Goal: Information Seeking & Learning: Compare options

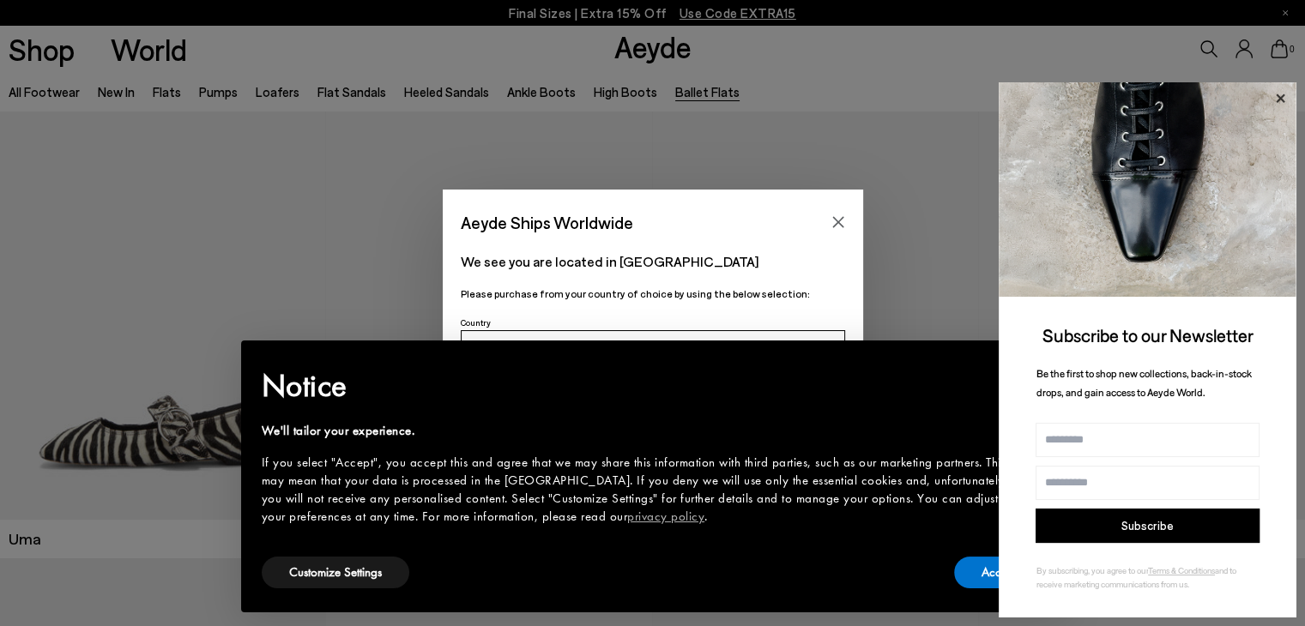
click at [1279, 98] on icon at bounding box center [1280, 98] width 9 height 9
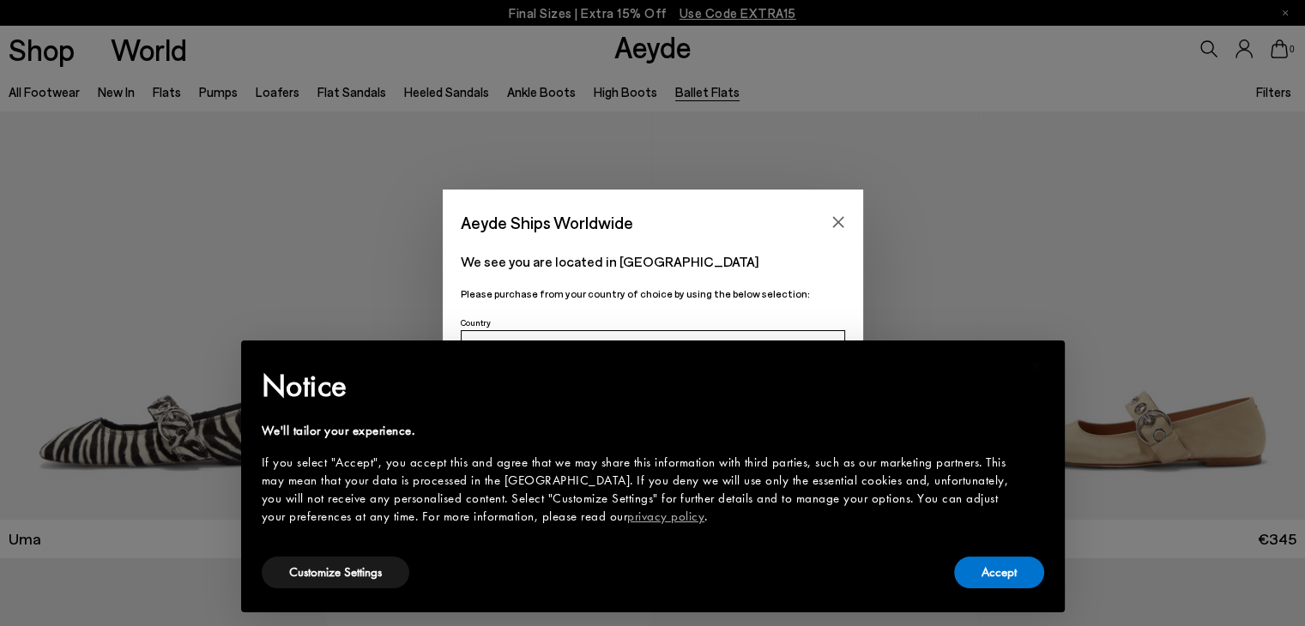
click at [974, 592] on div "× Notice We'll tailor your experience. If you select "Accept", you accept this …" at bounding box center [653, 476] width 810 height 258
click at [843, 217] on icon "Close" at bounding box center [838, 222] width 14 height 14
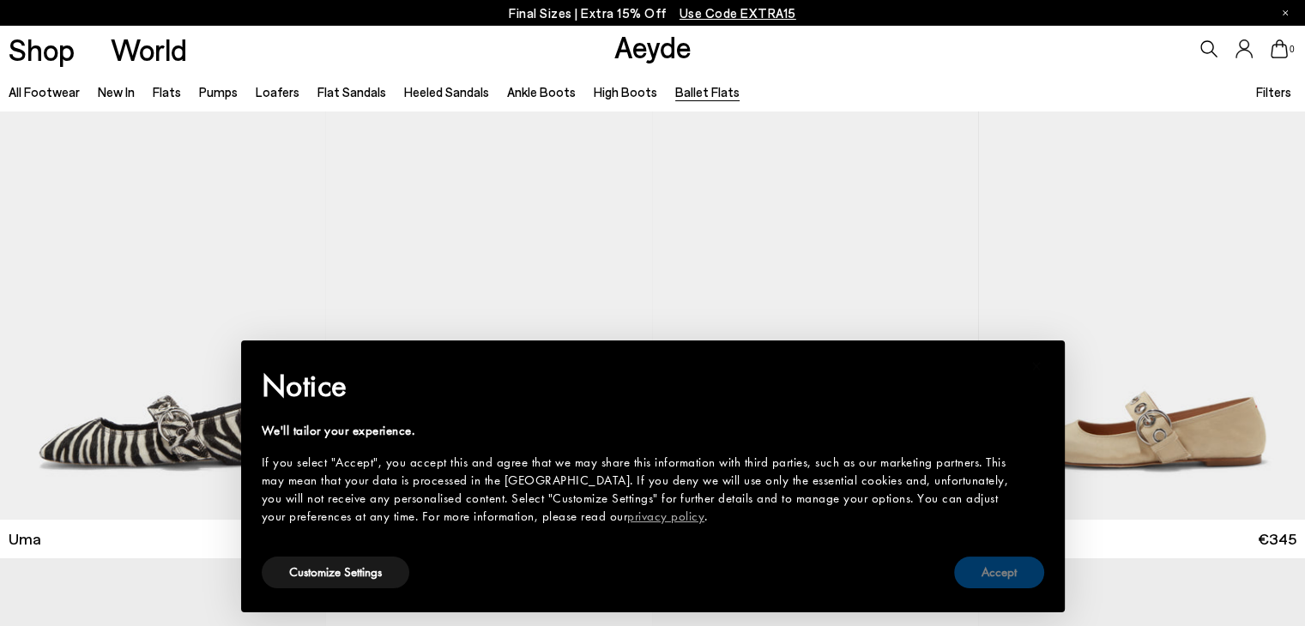
click at [999, 562] on button "Accept" at bounding box center [999, 573] width 90 height 32
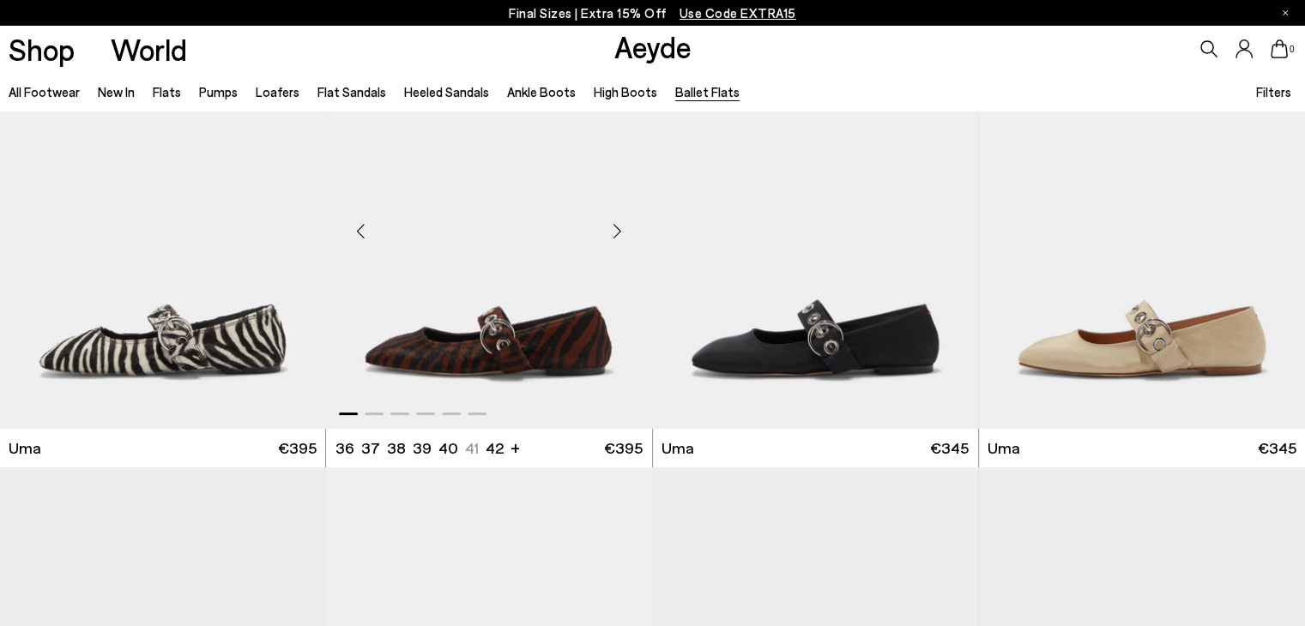
scroll to position [93, 0]
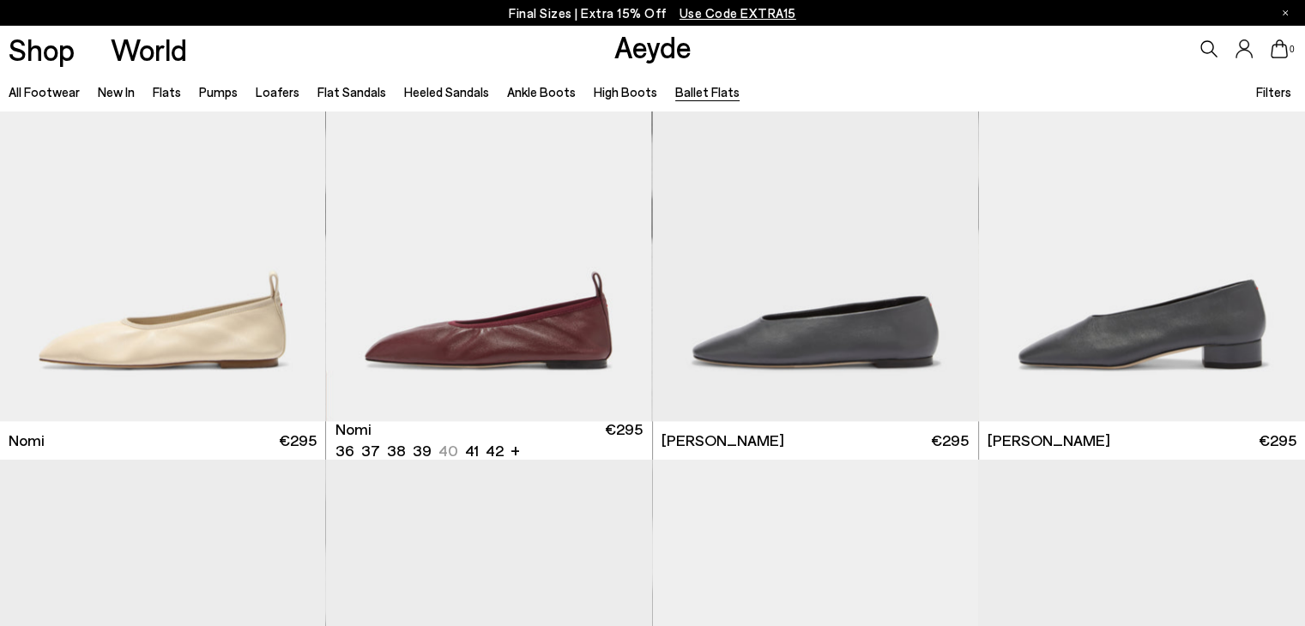
scroll to position [2338, 0]
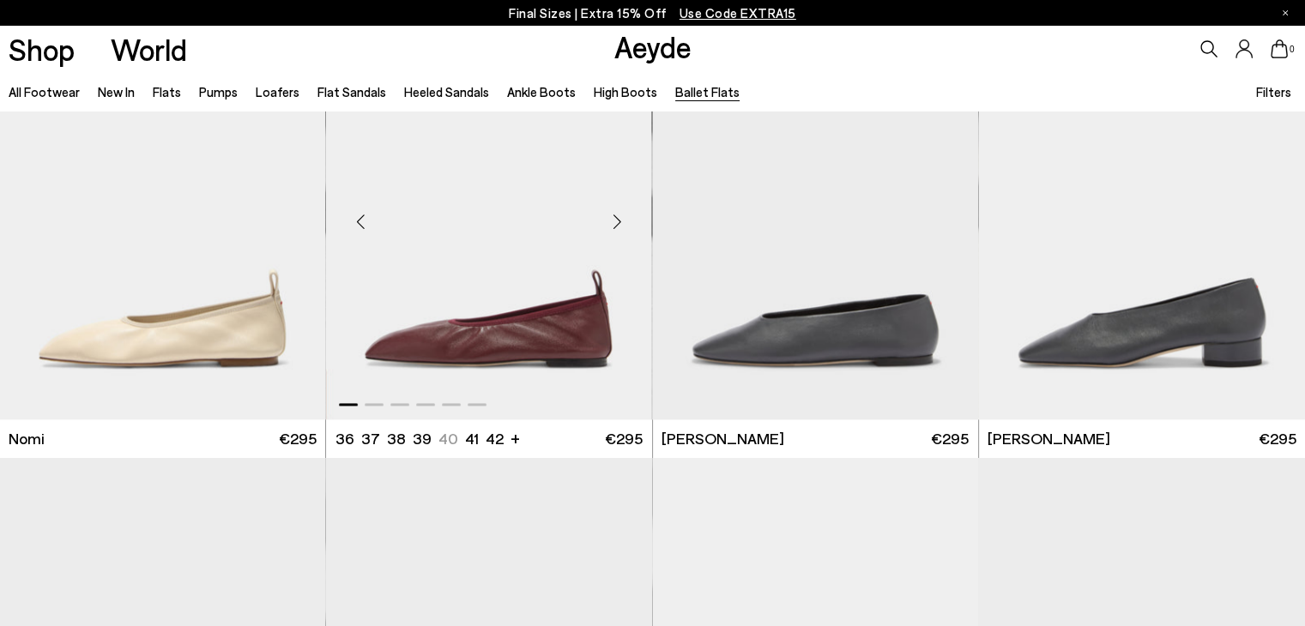
click at [618, 224] on div "Next slide" at bounding box center [617, 221] width 51 height 51
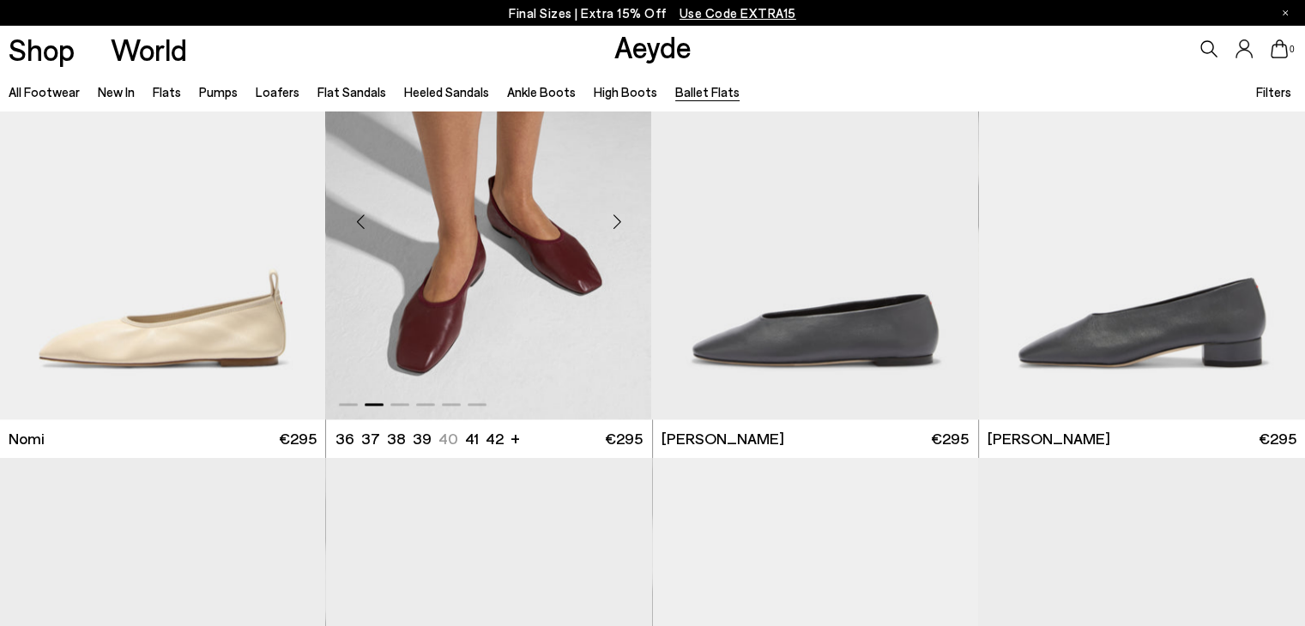
click at [618, 224] on div "Next slide" at bounding box center [617, 221] width 51 height 51
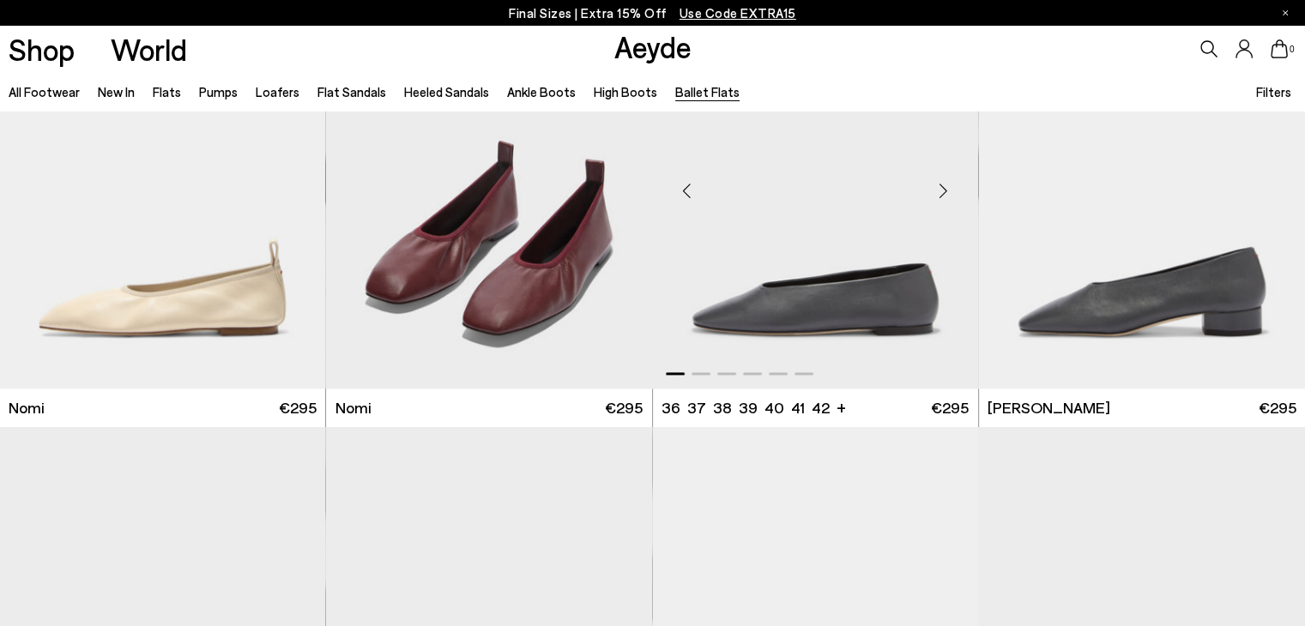
scroll to position [2360, 0]
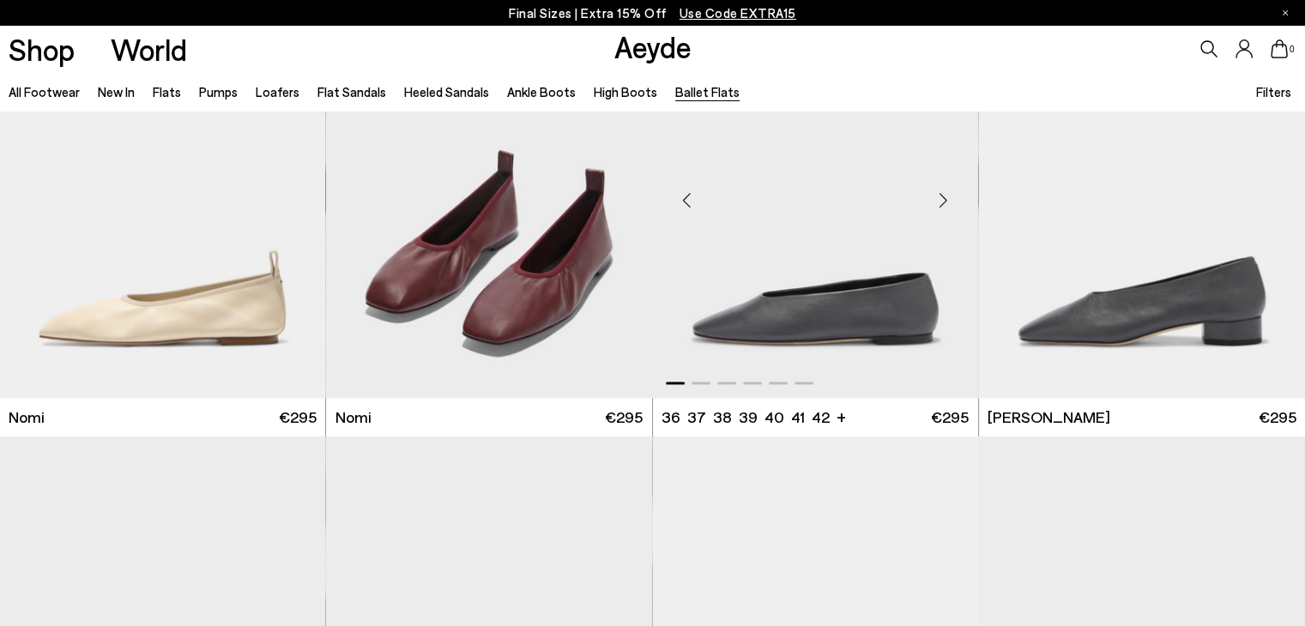
click at [947, 206] on div "Next slide" at bounding box center [943, 200] width 51 height 51
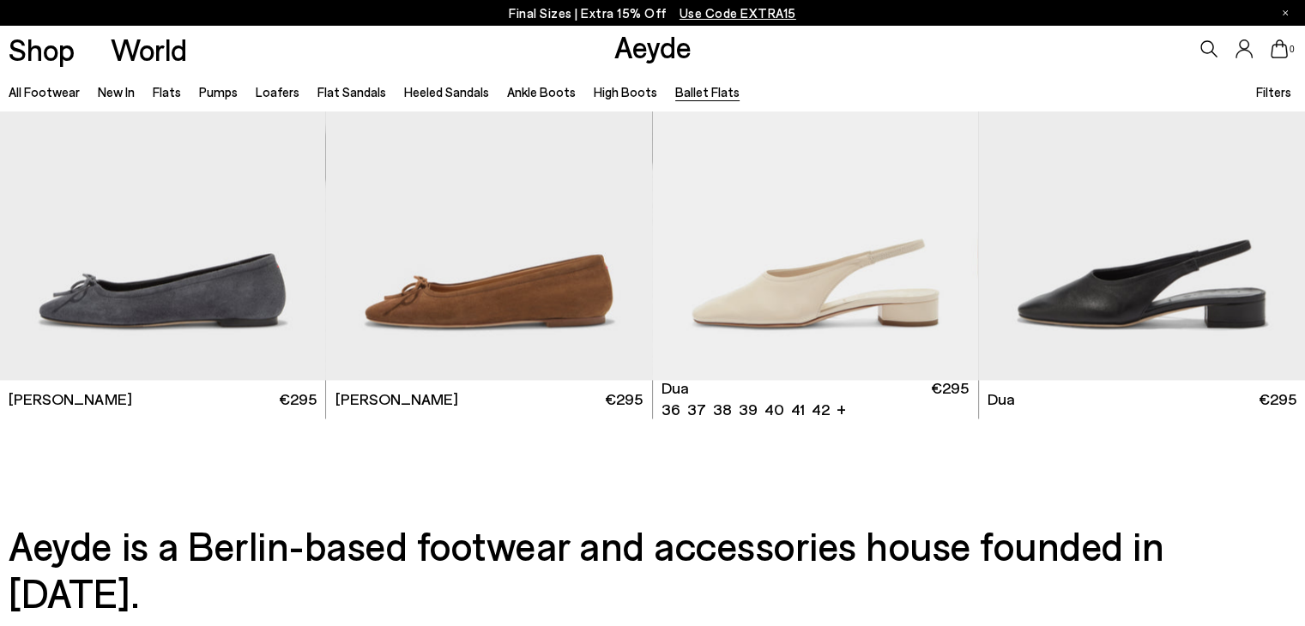
scroll to position [2827, 0]
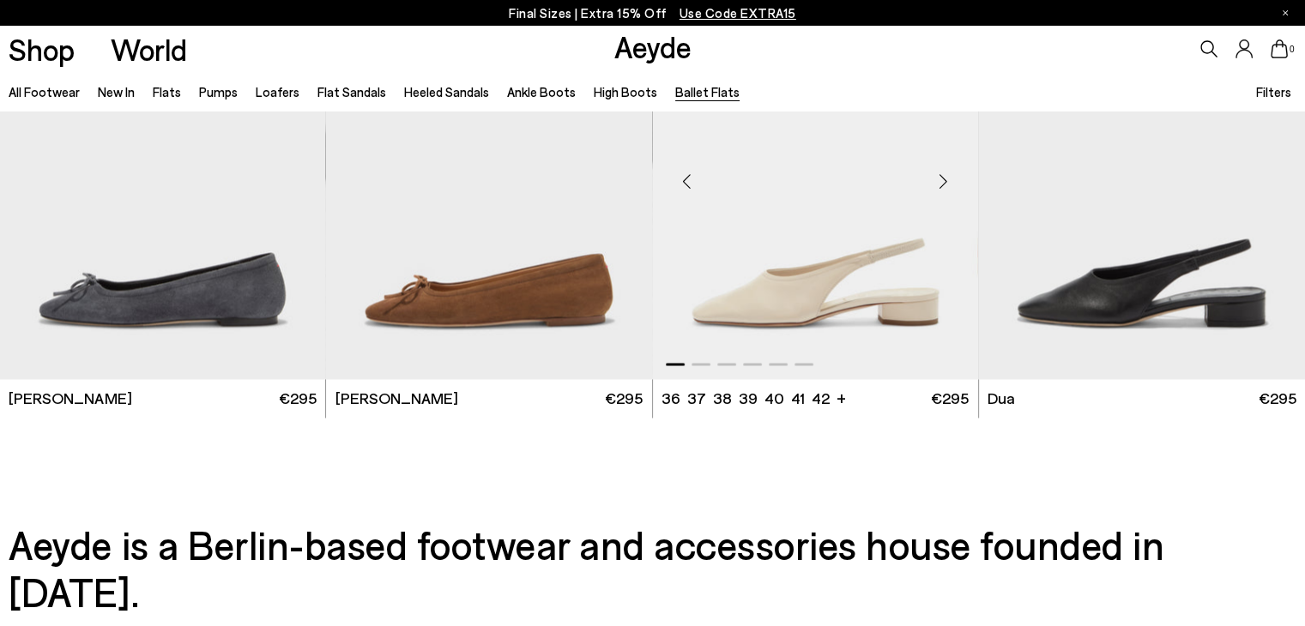
click at [941, 178] on div "Next slide" at bounding box center [943, 180] width 51 height 51
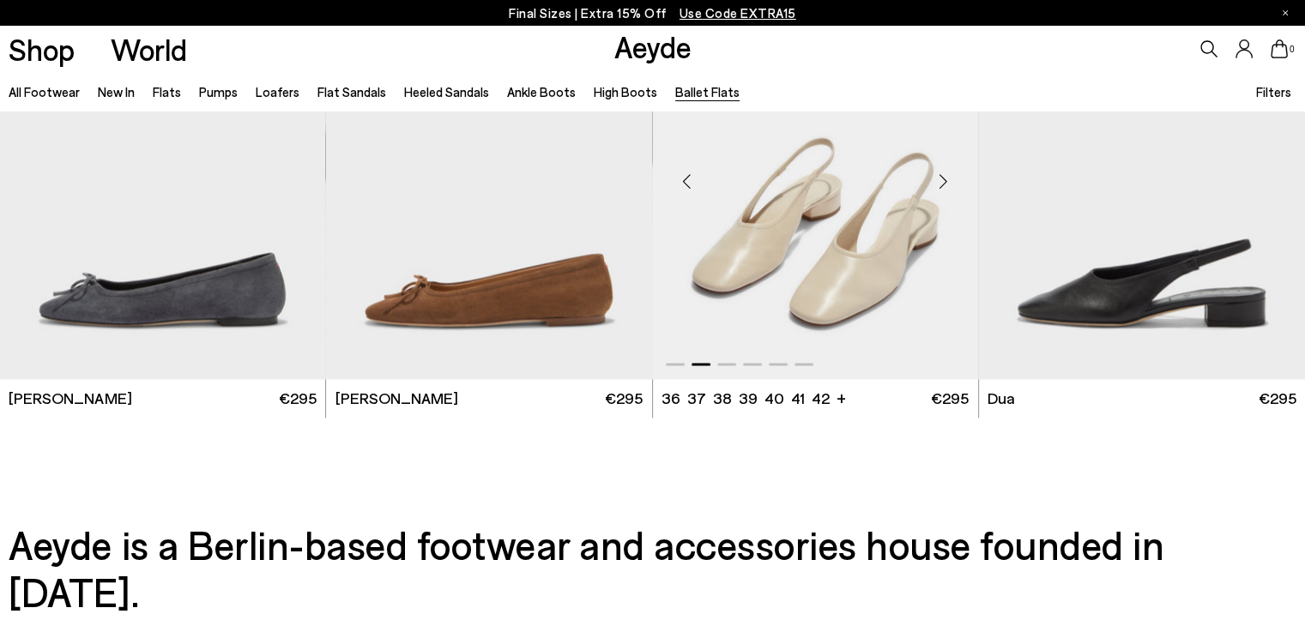
click at [941, 178] on div "Next slide" at bounding box center [943, 180] width 51 height 51
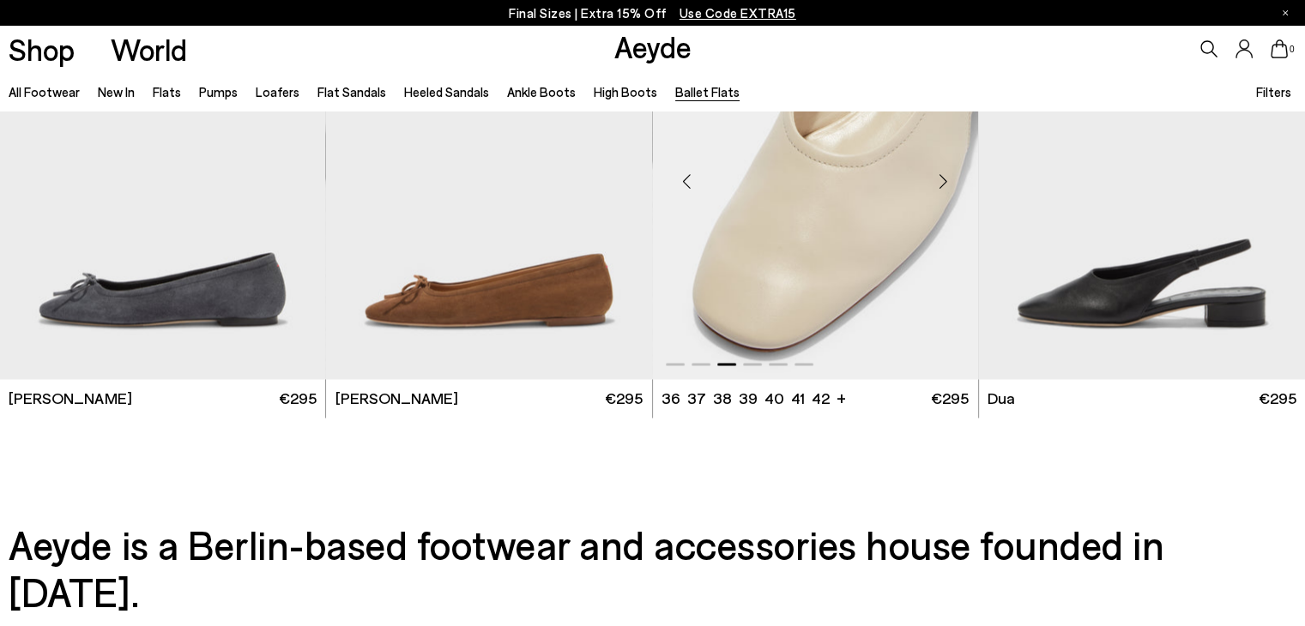
click at [941, 178] on div "Next slide" at bounding box center [943, 180] width 51 height 51
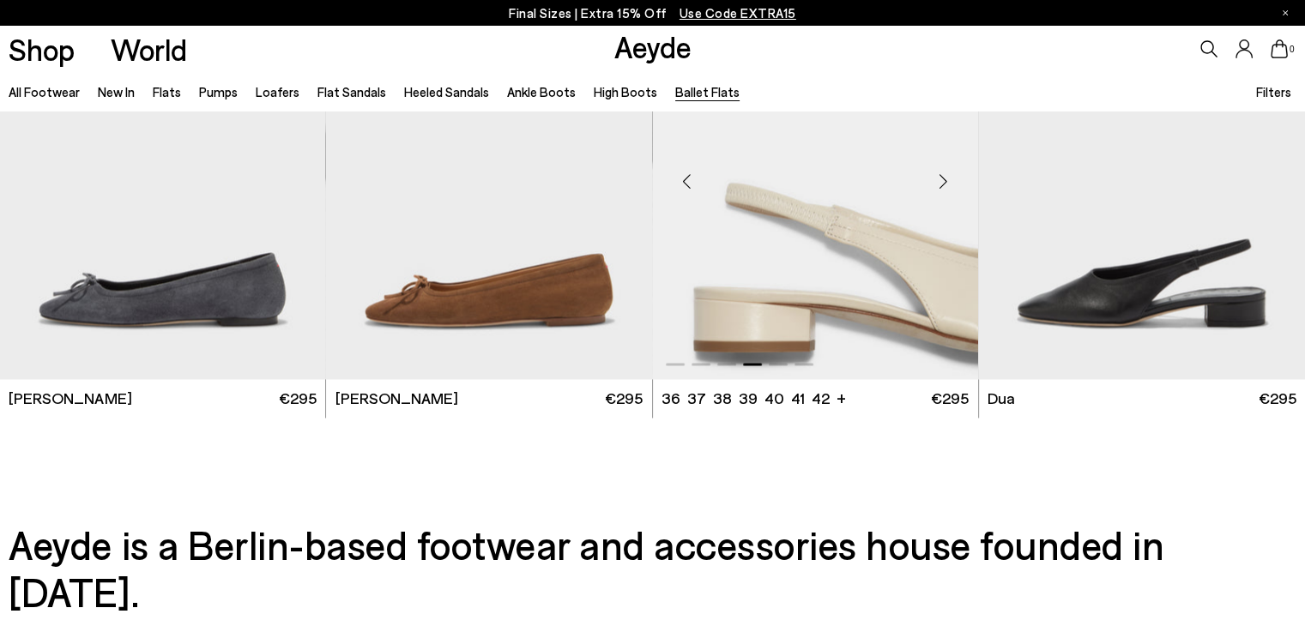
click at [941, 178] on div "Next slide" at bounding box center [943, 180] width 51 height 51
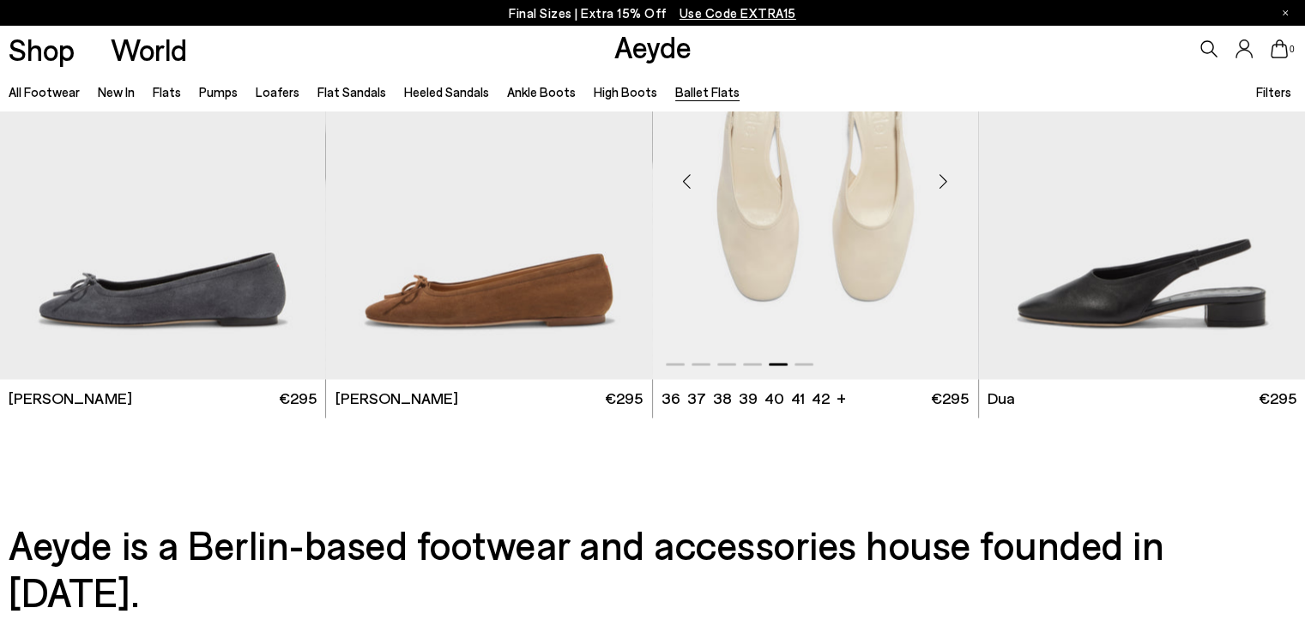
click at [941, 178] on div "Next slide" at bounding box center [943, 180] width 51 height 51
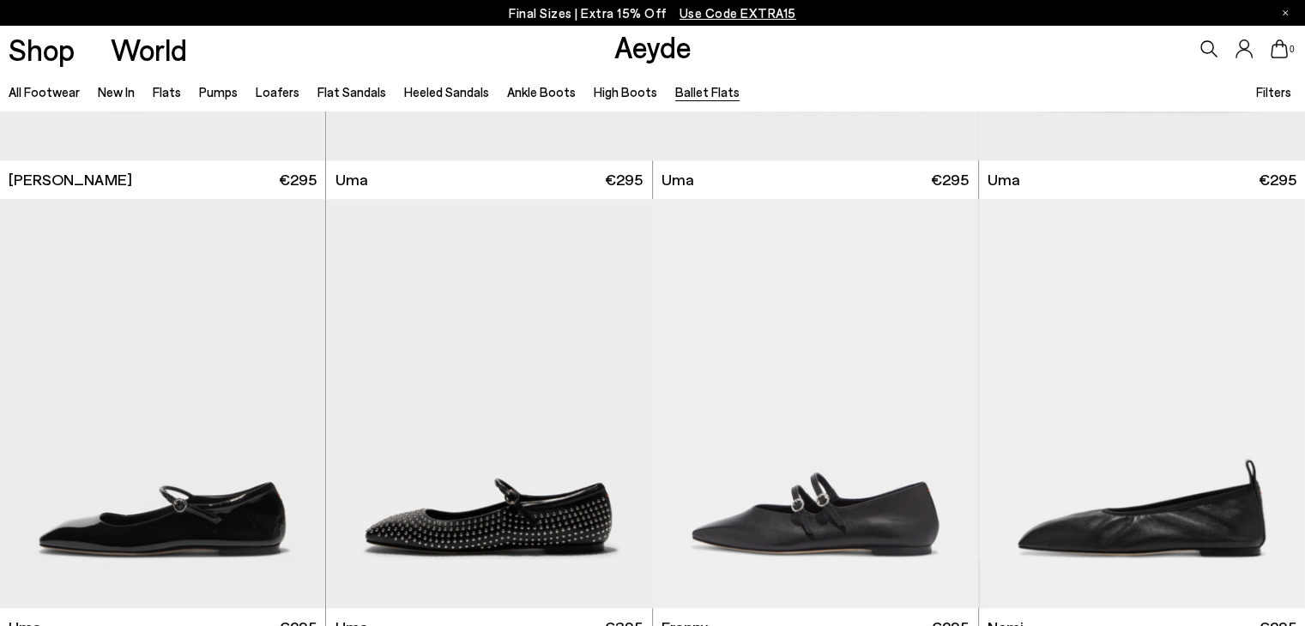
scroll to position [1644, 0]
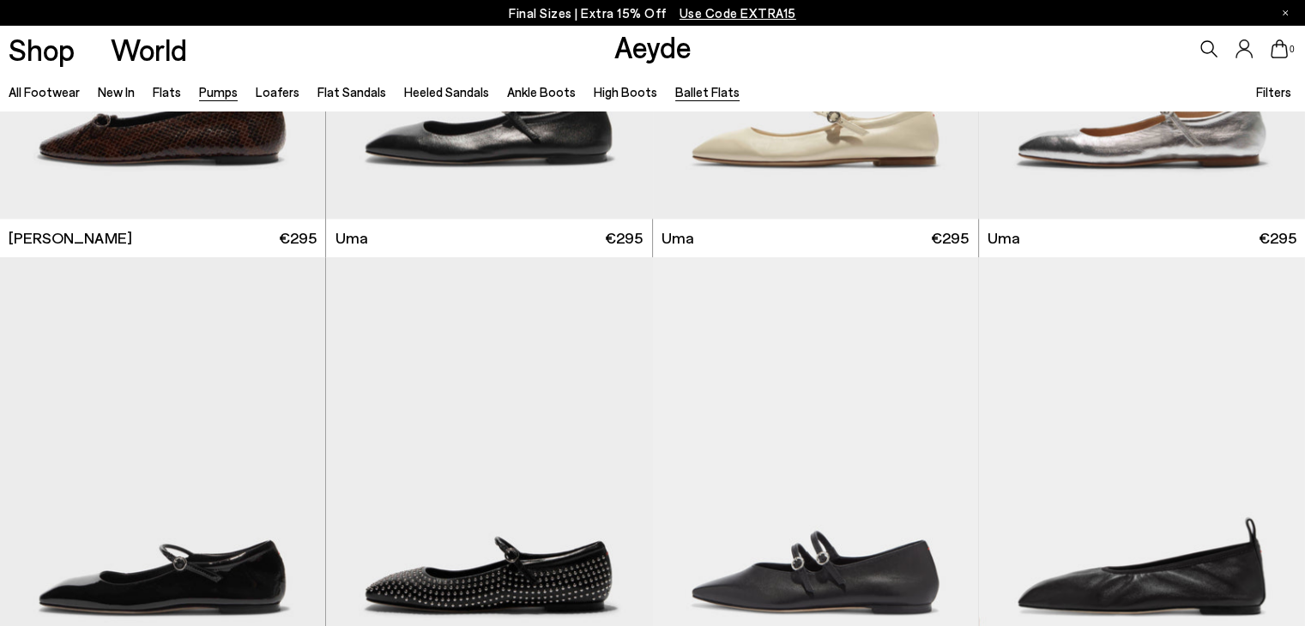
click at [226, 95] on link "Pumps" at bounding box center [218, 91] width 39 height 15
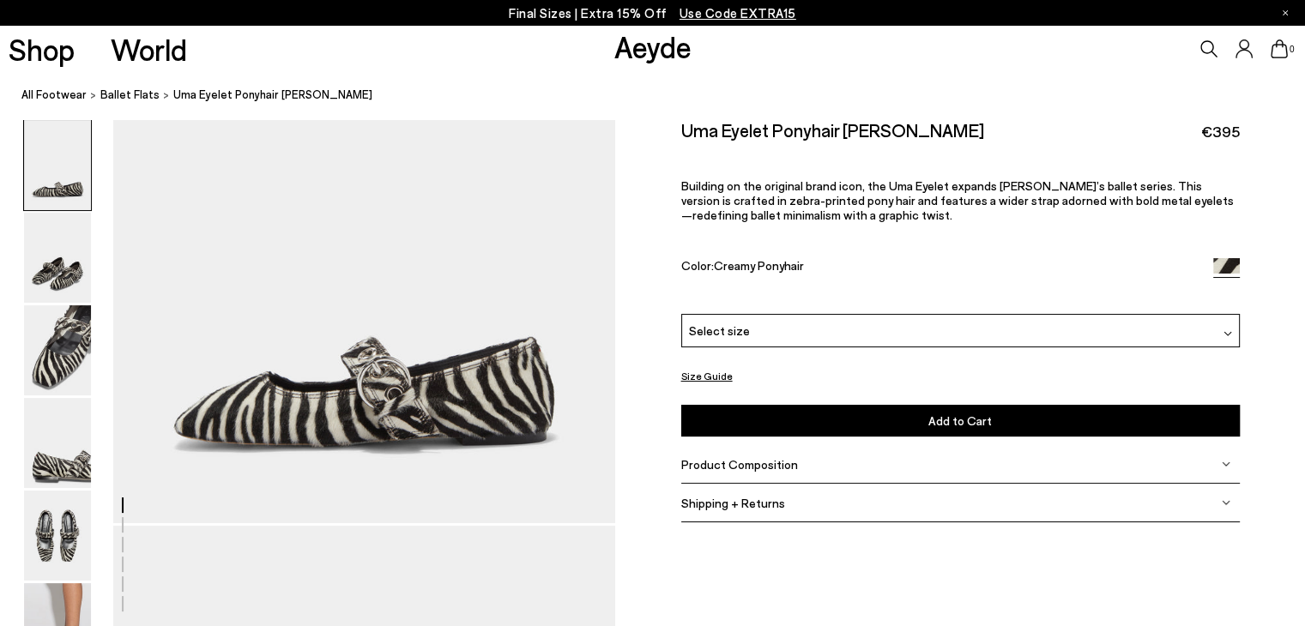
scroll to position [106, 0]
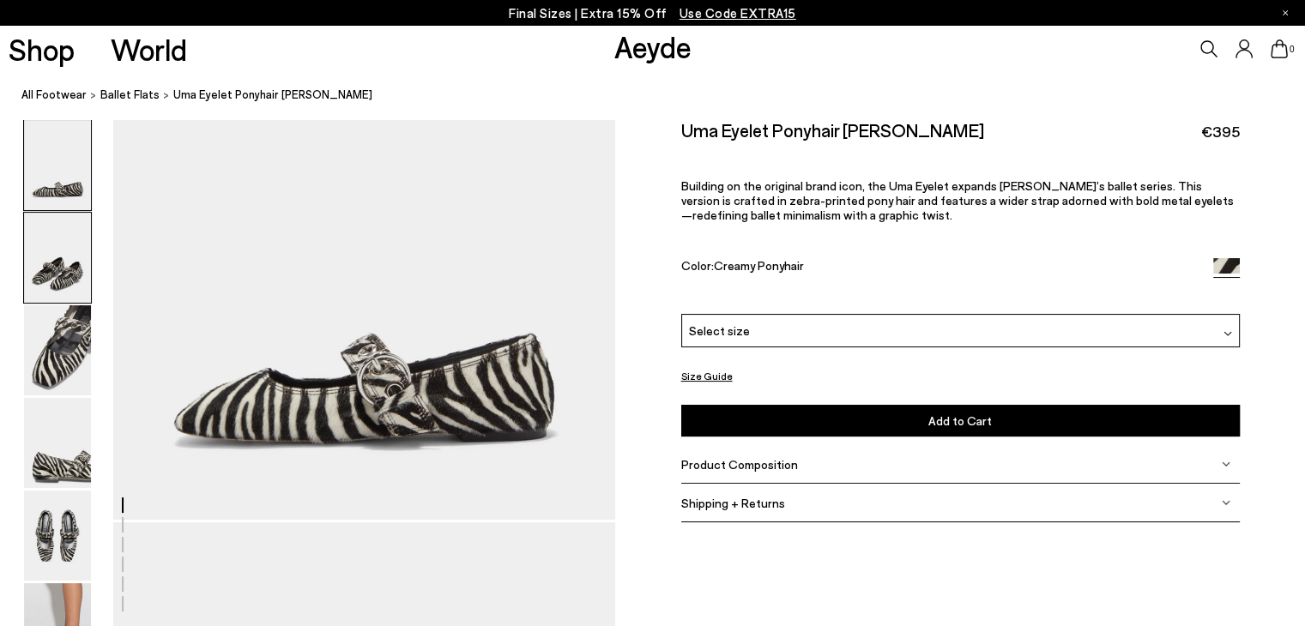
click at [75, 256] on img at bounding box center [57, 258] width 67 height 90
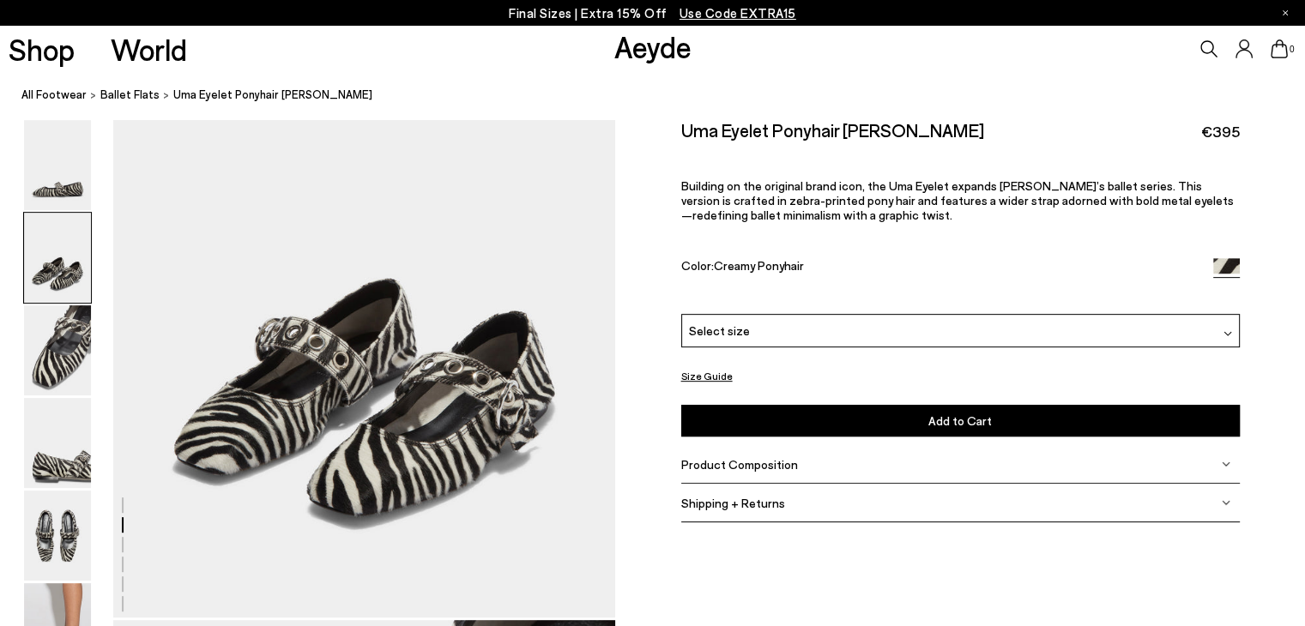
scroll to position [722, 0]
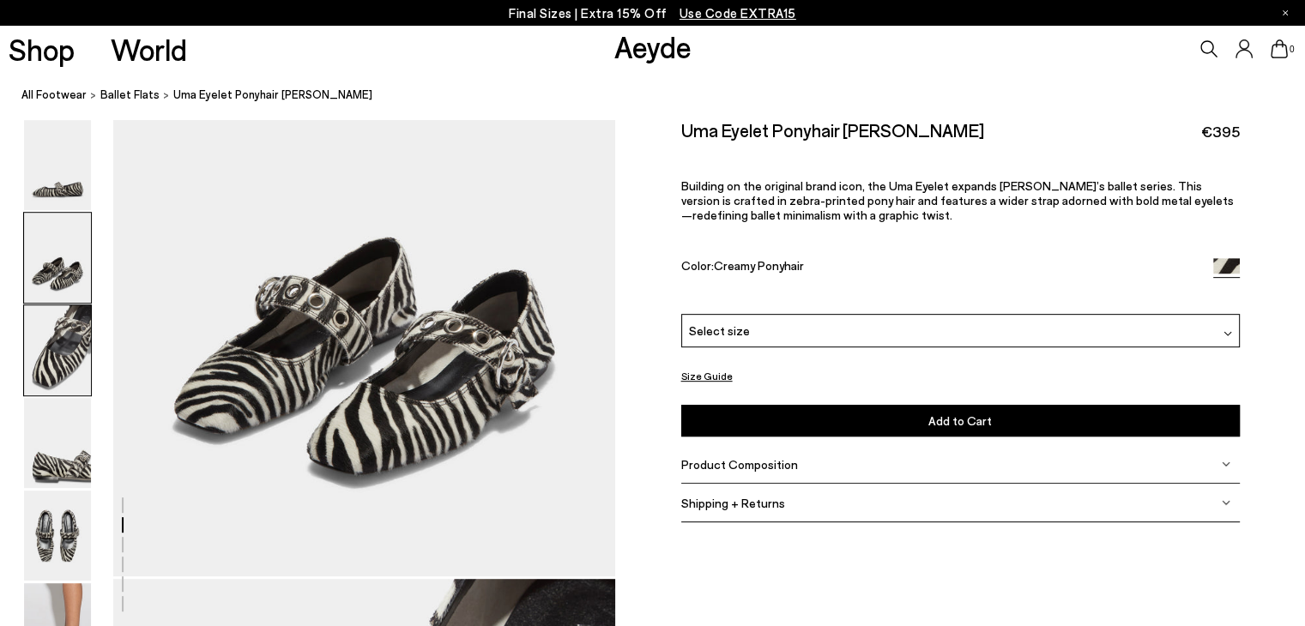
click at [65, 336] on img at bounding box center [57, 350] width 67 height 90
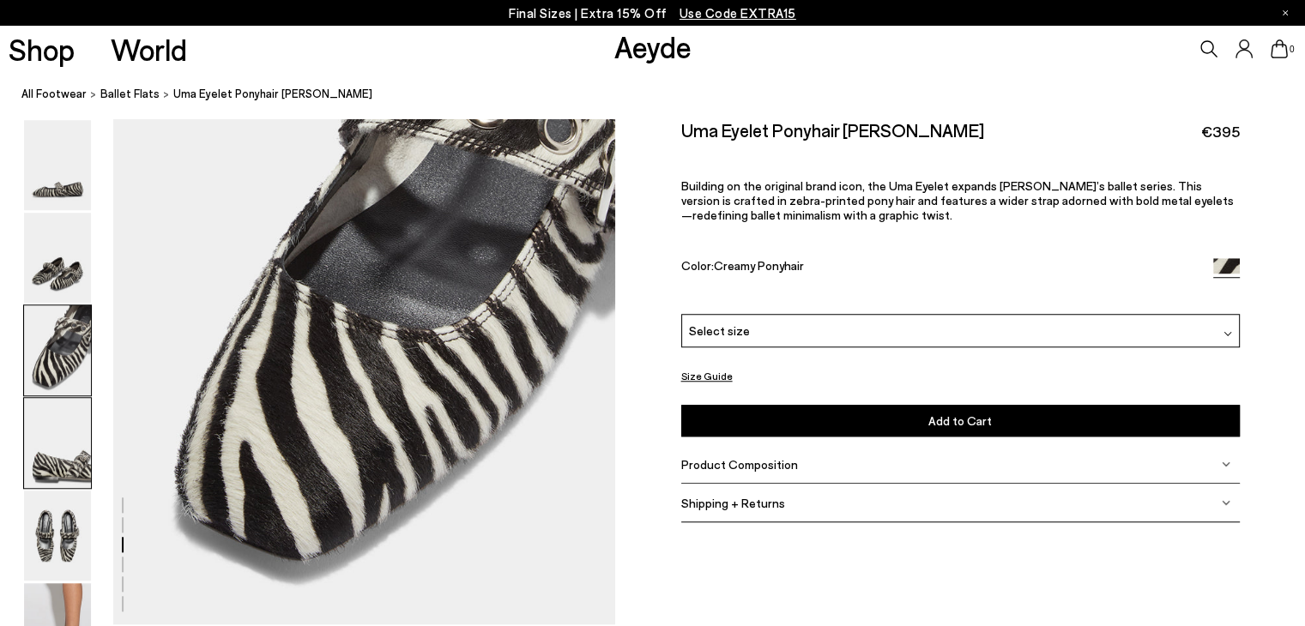
click at [48, 445] on img at bounding box center [57, 443] width 67 height 90
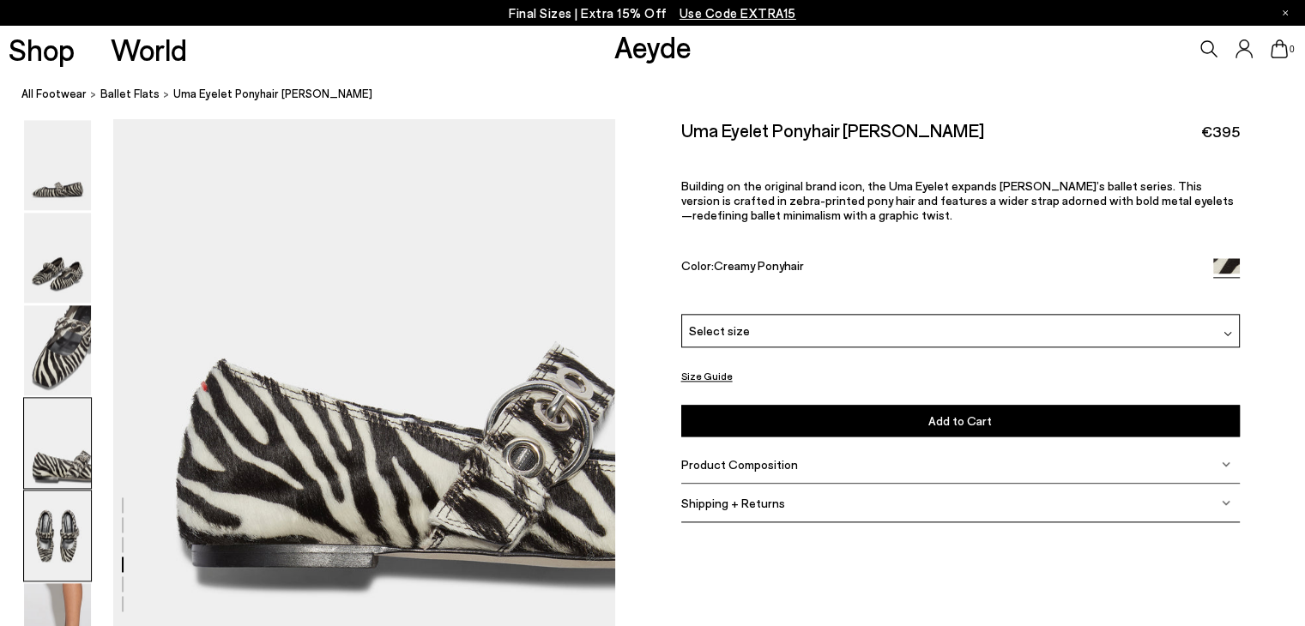
click at [45, 522] on img at bounding box center [57, 536] width 67 height 90
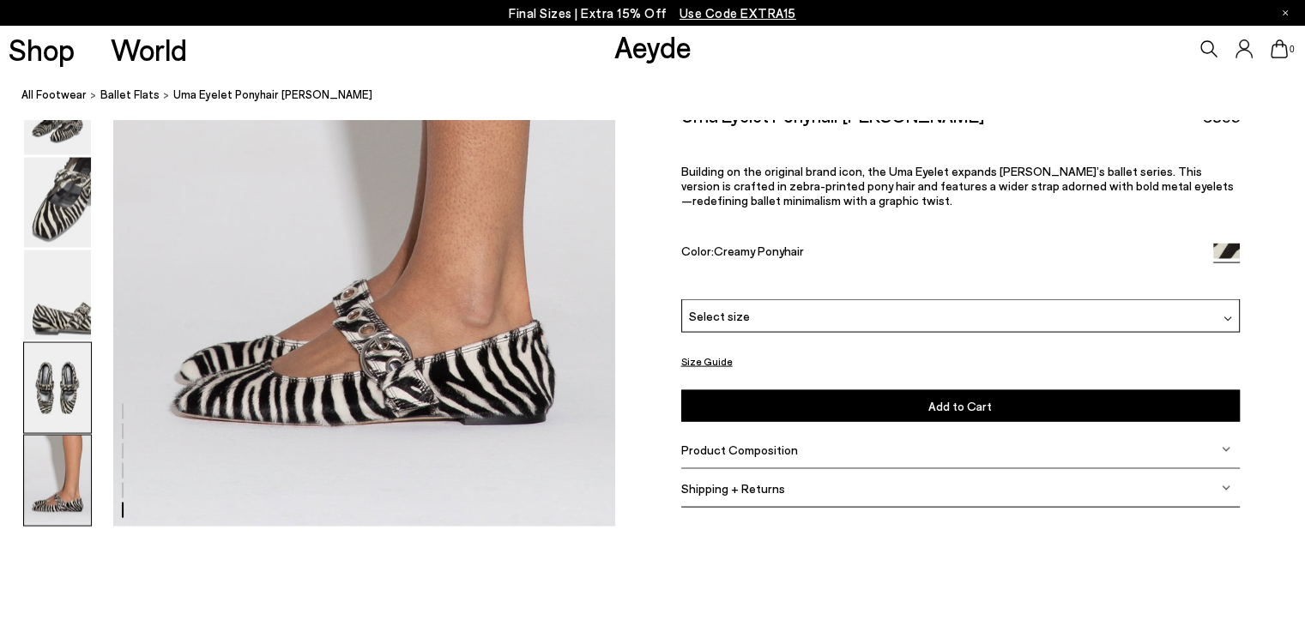
scroll to position [3464, 0]
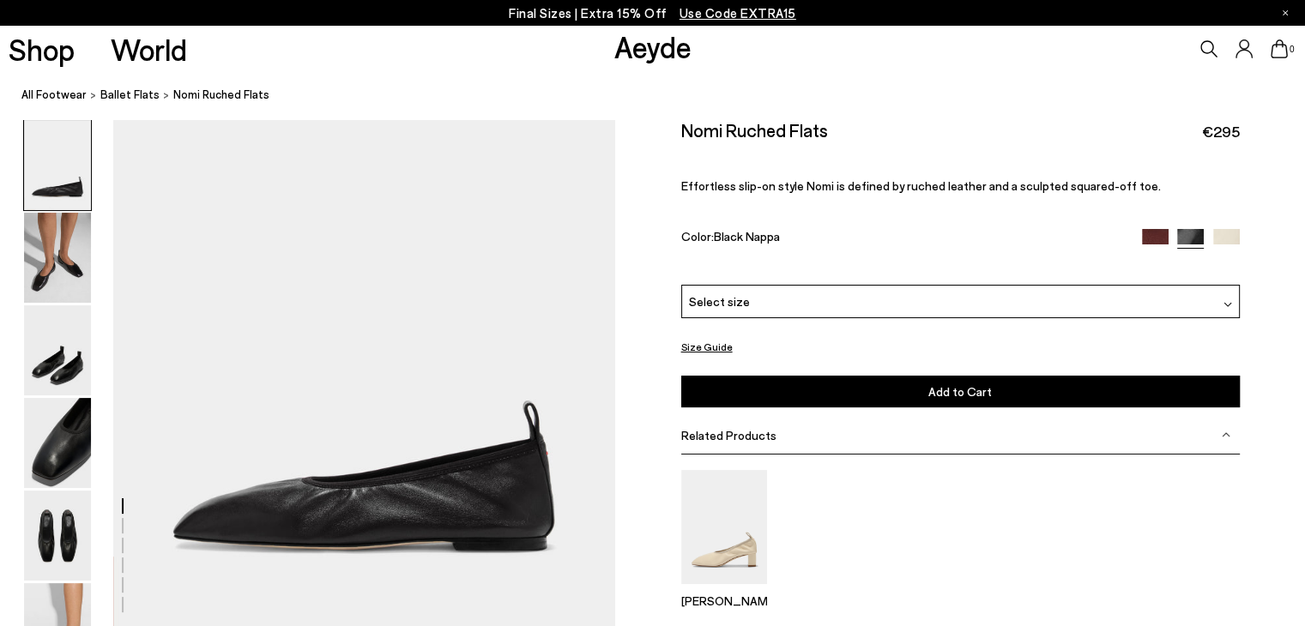
scroll to position [127, 0]
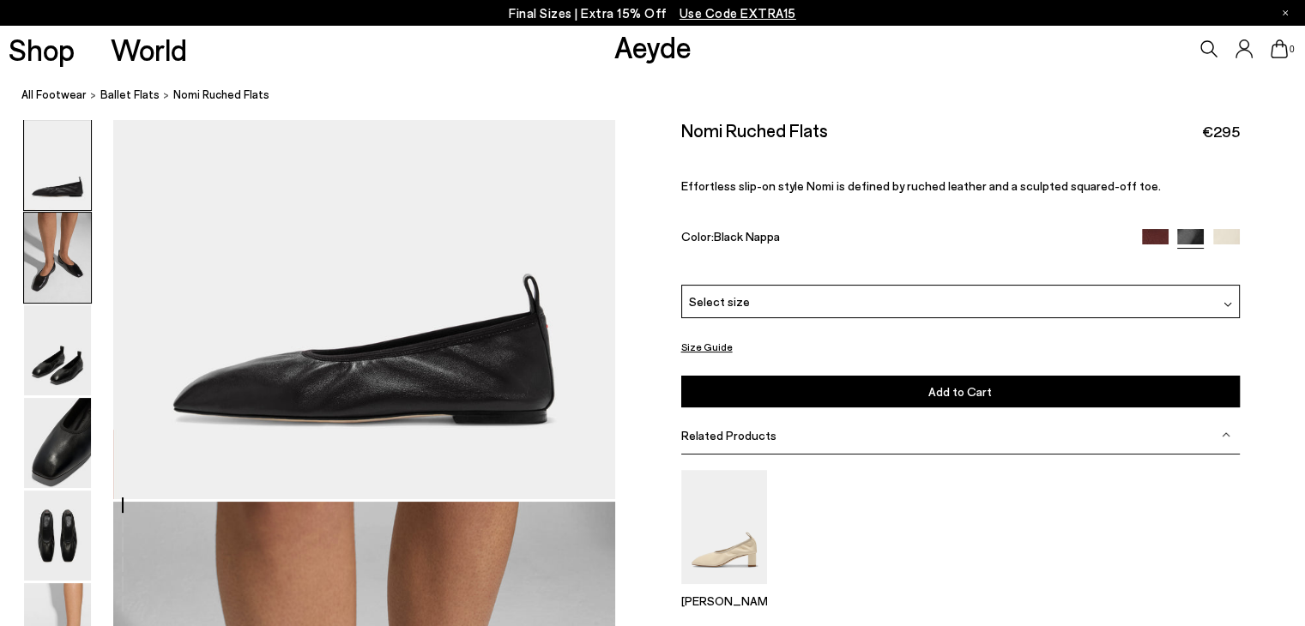
click at [33, 269] on img at bounding box center [57, 258] width 67 height 90
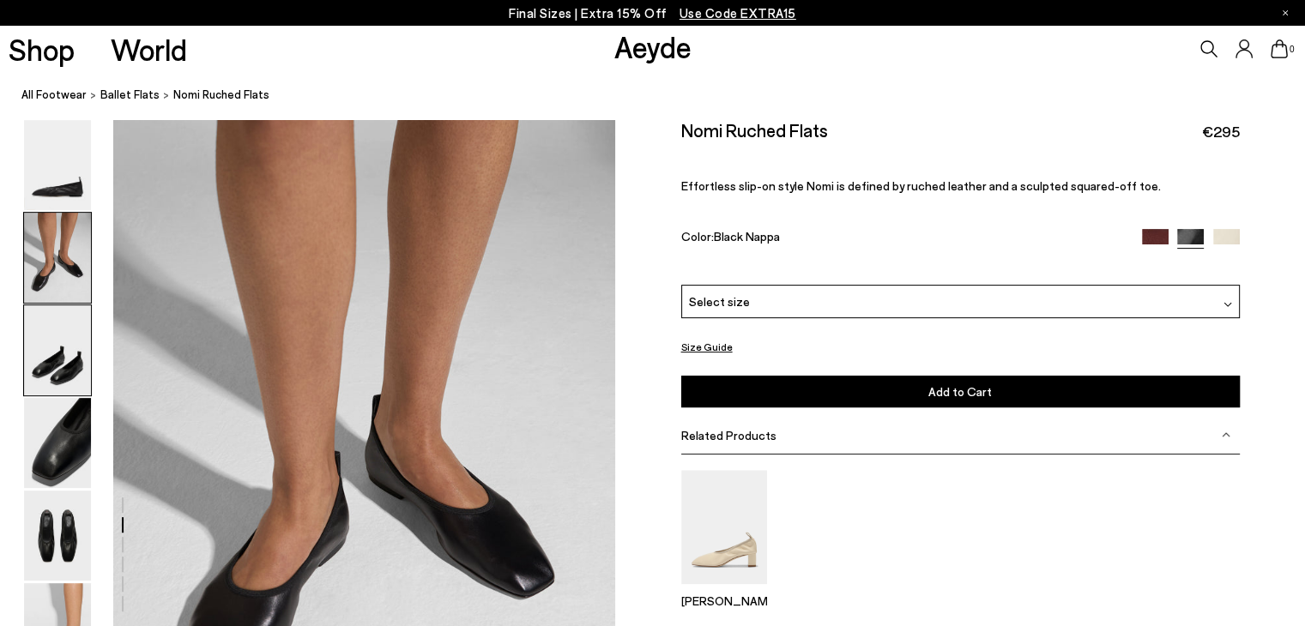
click at [56, 334] on img at bounding box center [57, 350] width 67 height 90
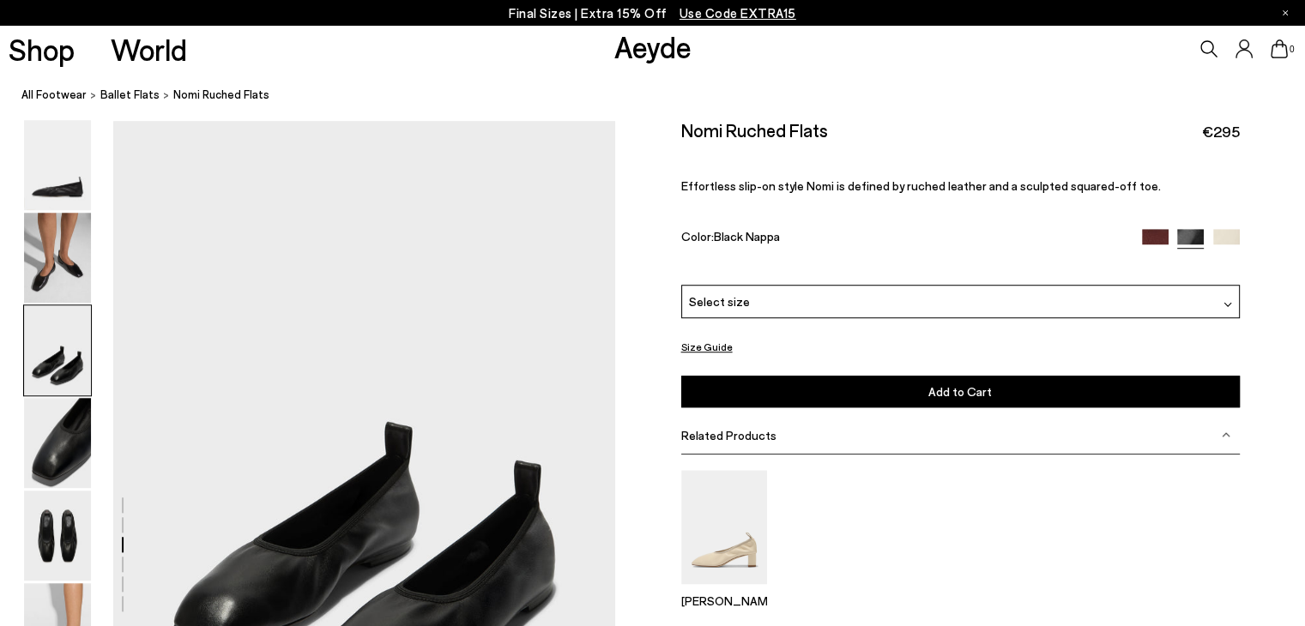
scroll to position [1183, 0]
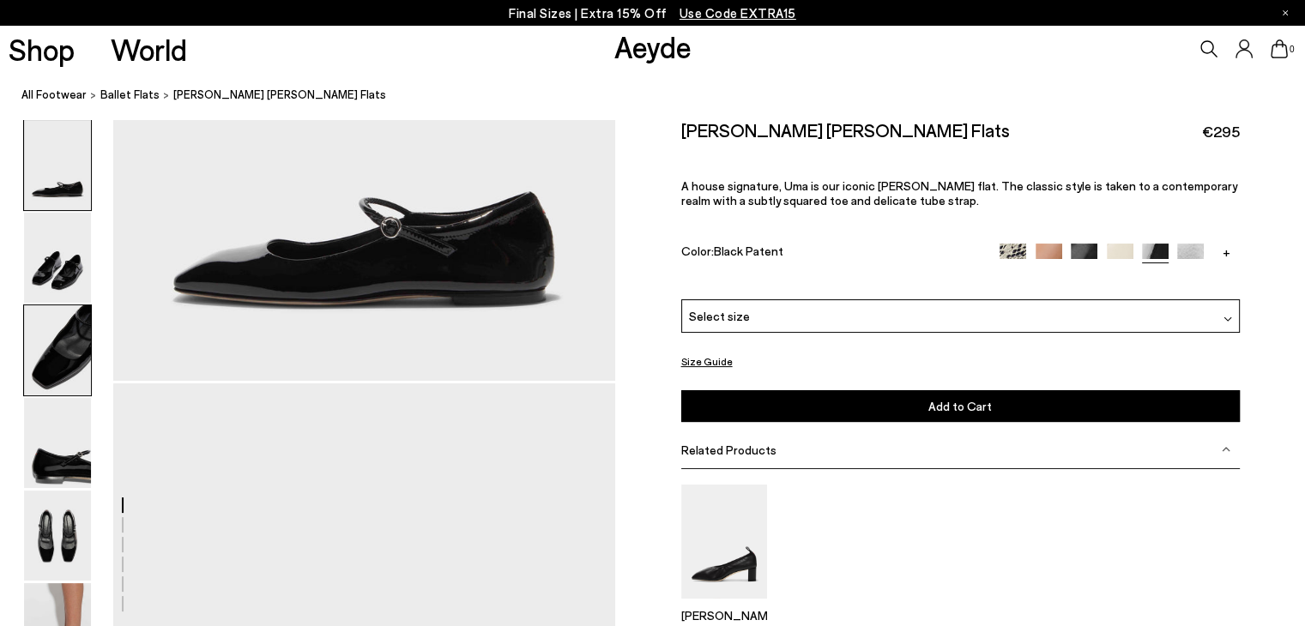
click at [37, 361] on img at bounding box center [57, 350] width 67 height 90
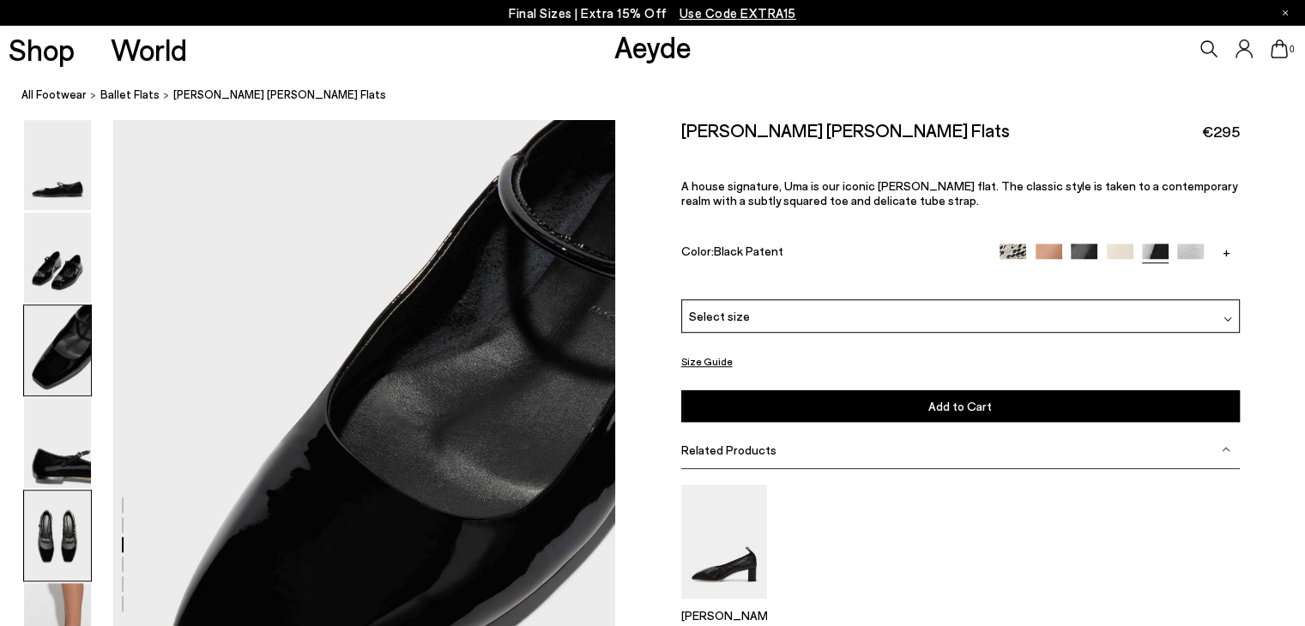
click at [62, 542] on img at bounding box center [57, 536] width 67 height 90
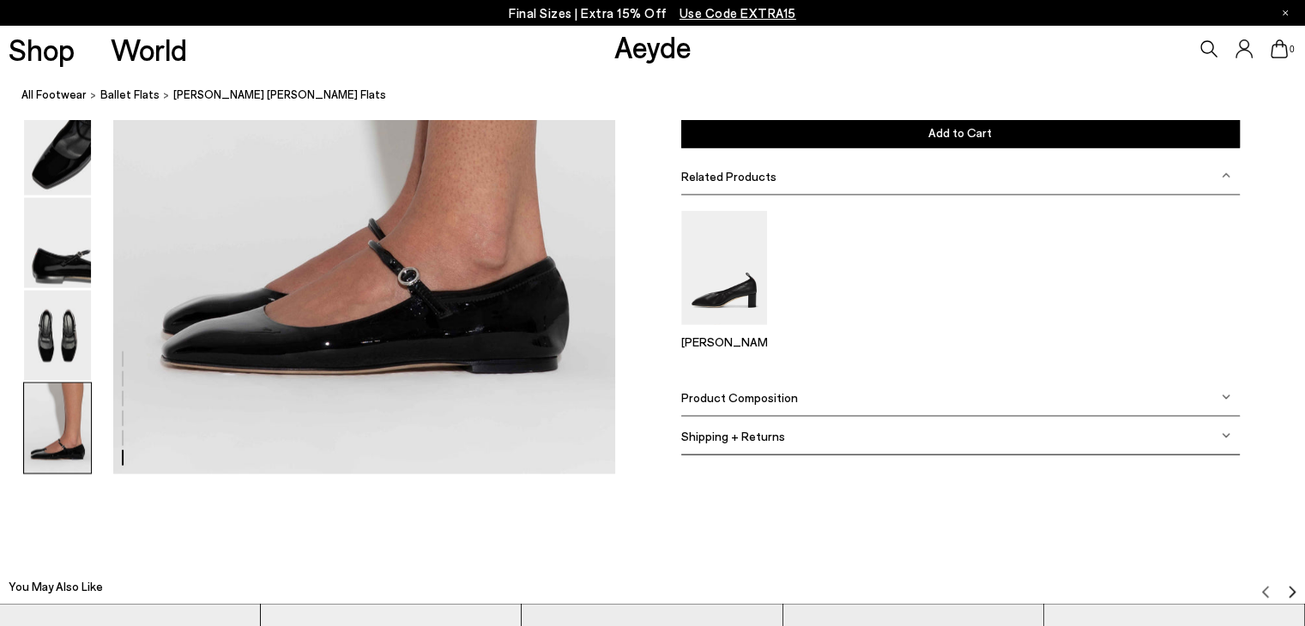
scroll to position [3514, 0]
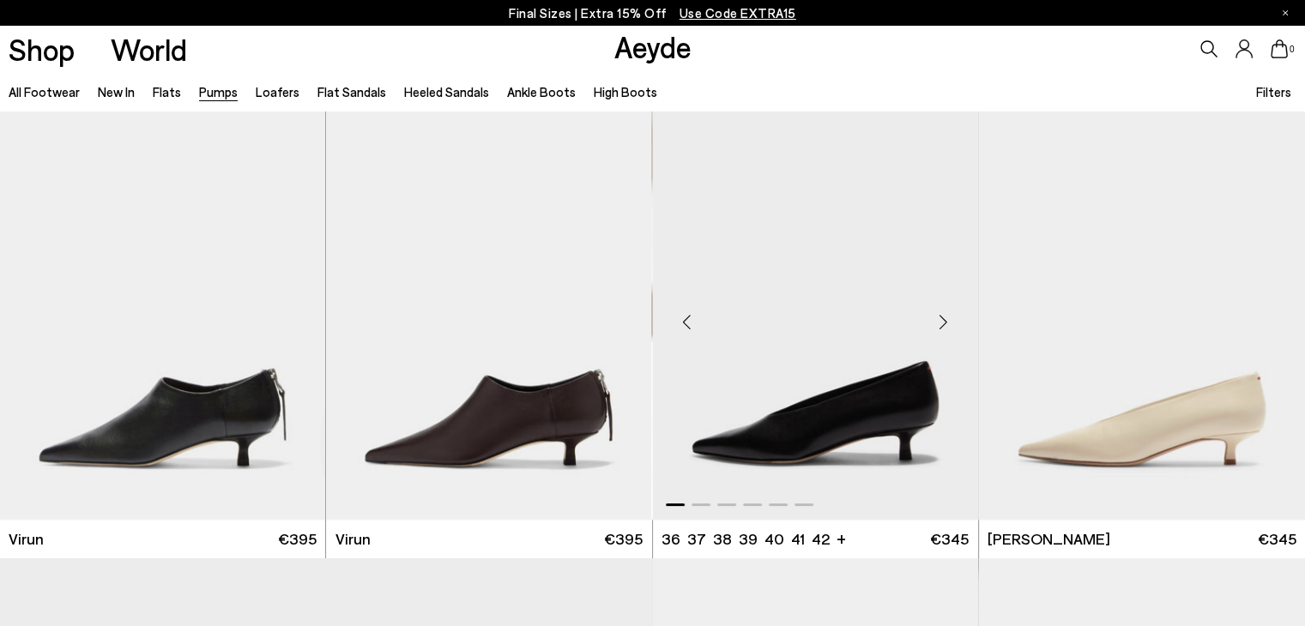
click at [944, 323] on div "Next slide" at bounding box center [943, 322] width 51 height 51
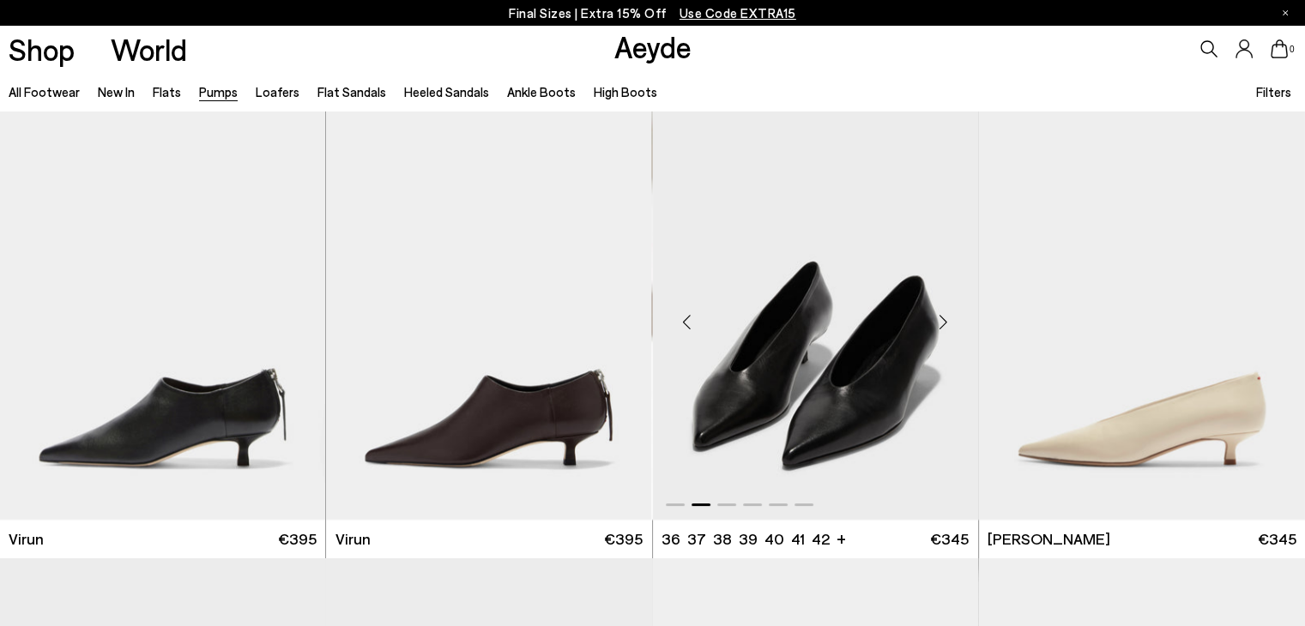
click at [944, 323] on div "Next slide" at bounding box center [943, 322] width 51 height 51
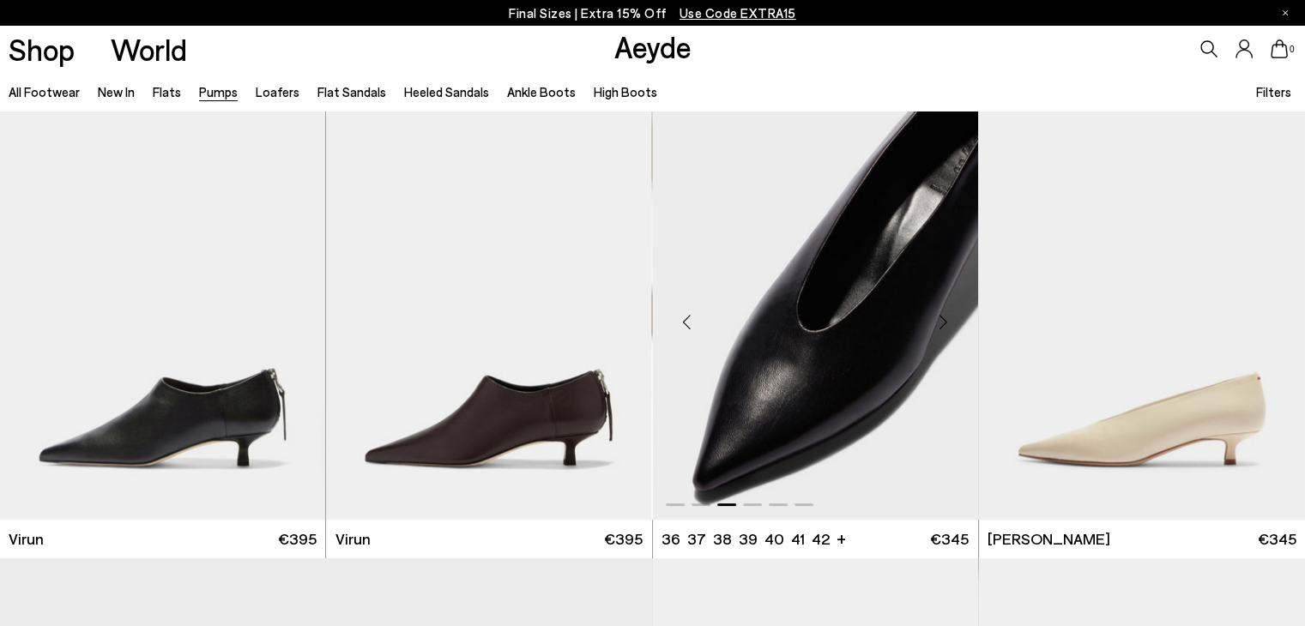
click at [944, 323] on div "Next slide" at bounding box center [943, 322] width 51 height 51
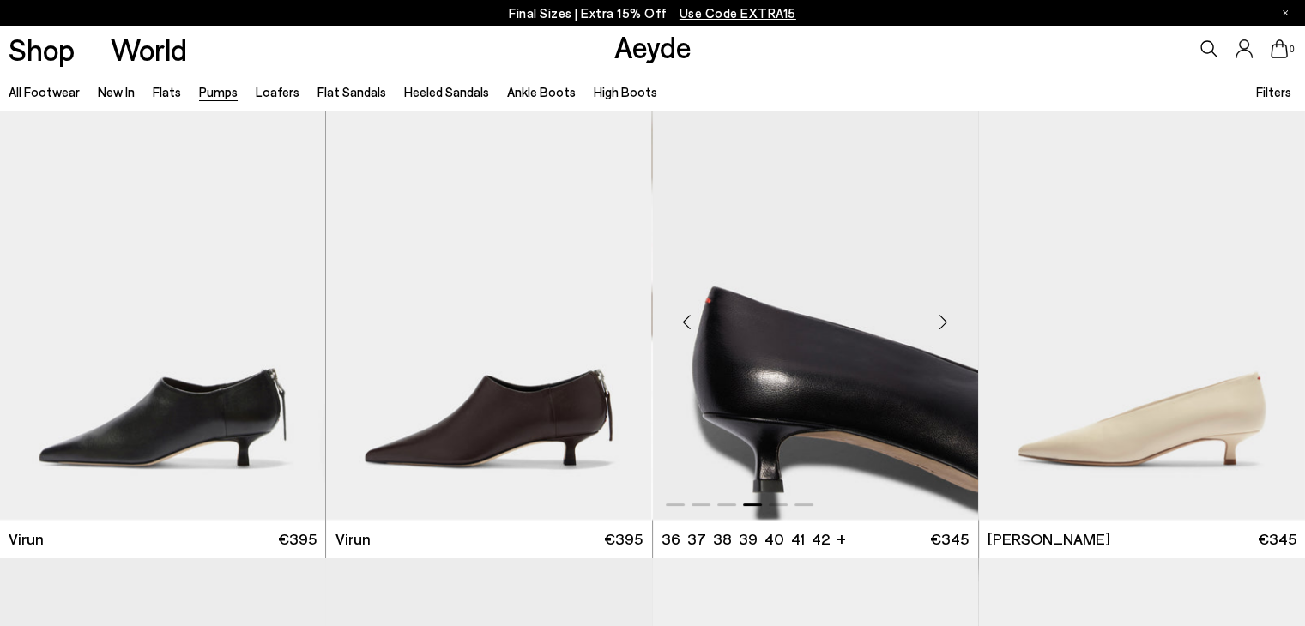
click at [944, 323] on div "Next slide" at bounding box center [943, 322] width 51 height 51
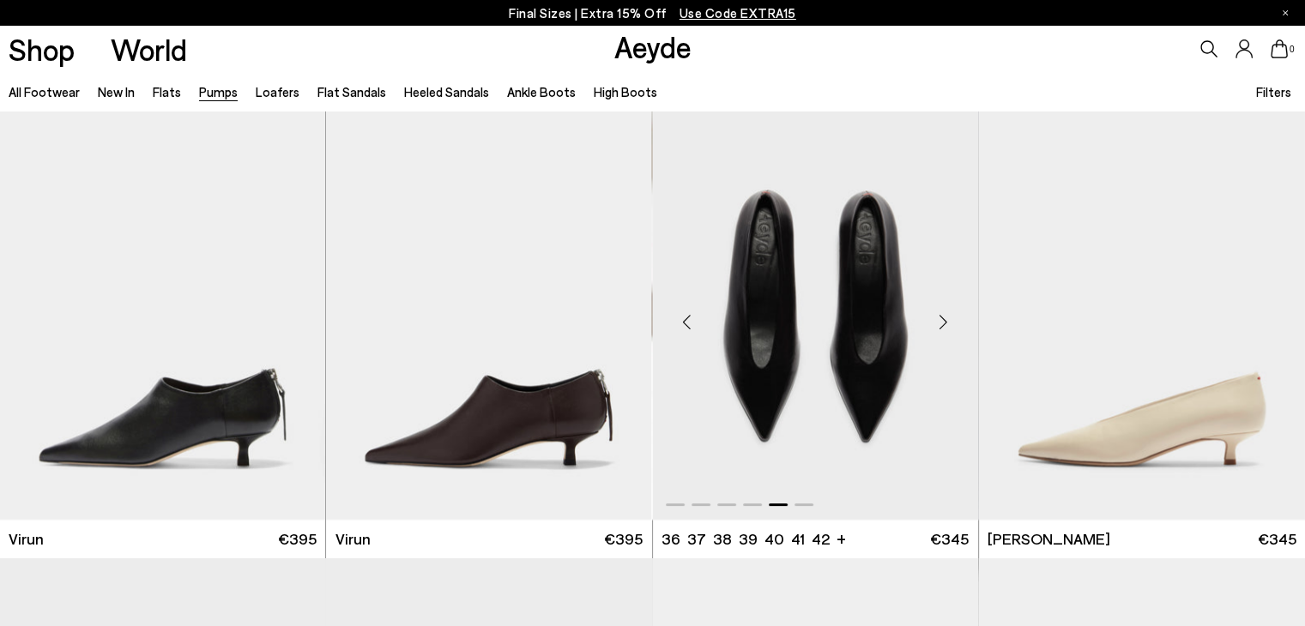
click at [944, 323] on div "Next slide" at bounding box center [943, 322] width 51 height 51
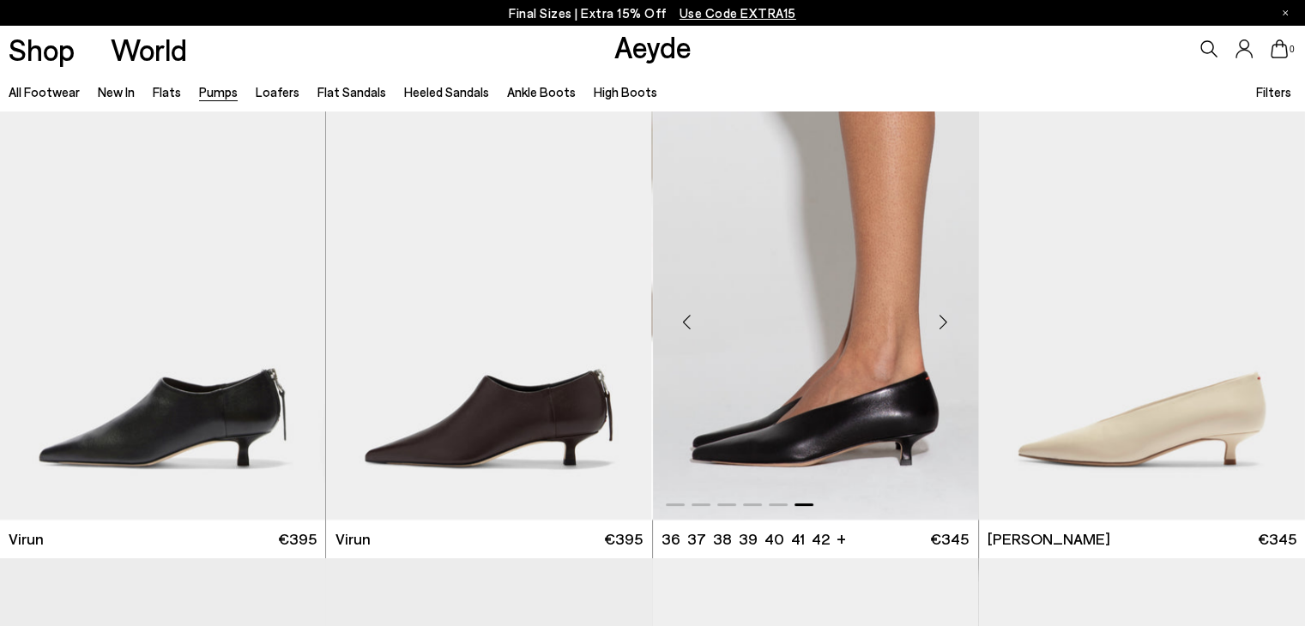
click at [944, 323] on div "Next slide" at bounding box center [943, 322] width 51 height 51
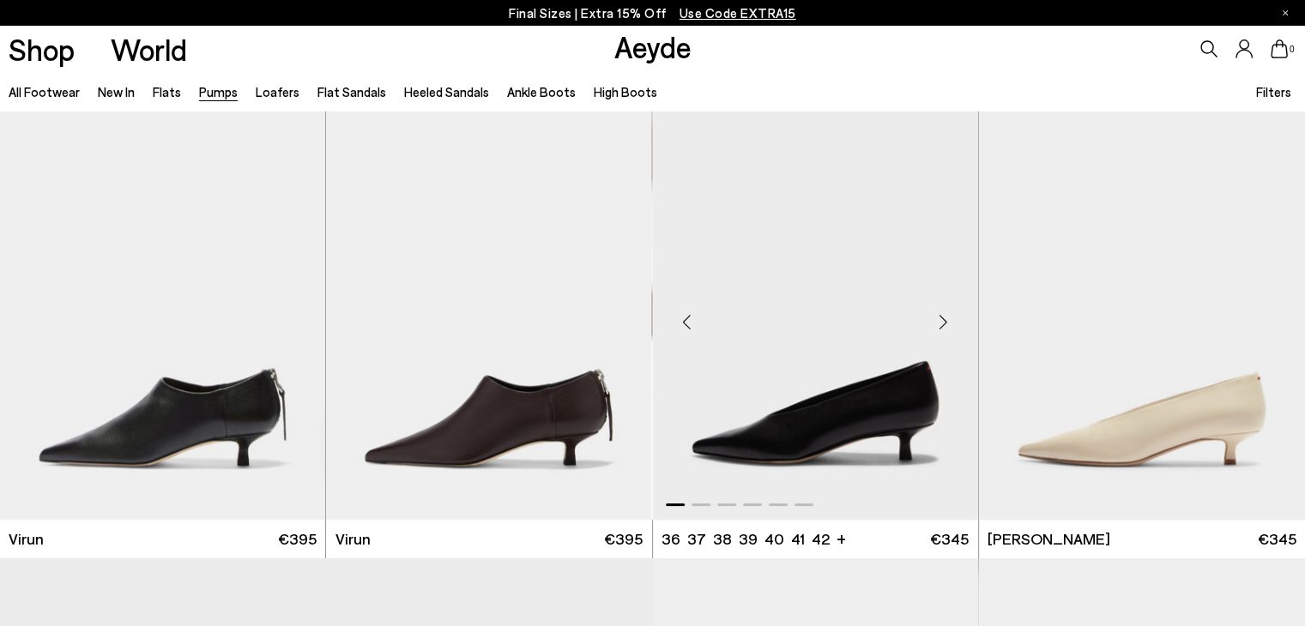
click at [944, 323] on div "Next slide" at bounding box center [943, 322] width 51 height 51
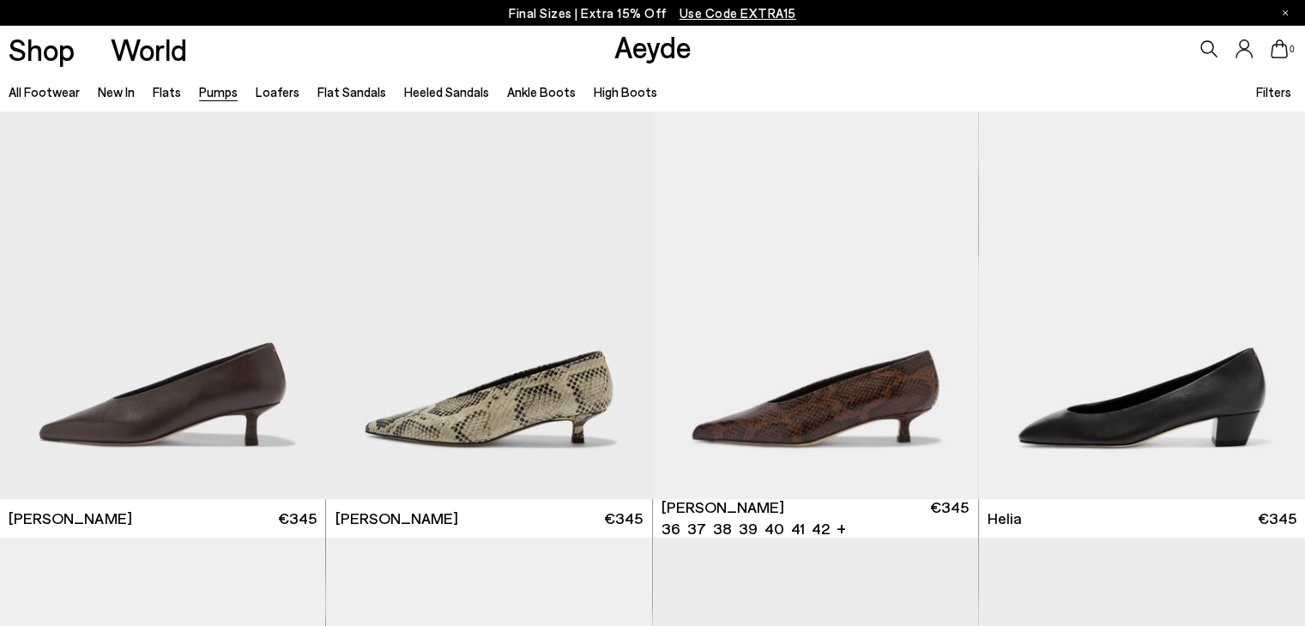
scroll to position [469, 0]
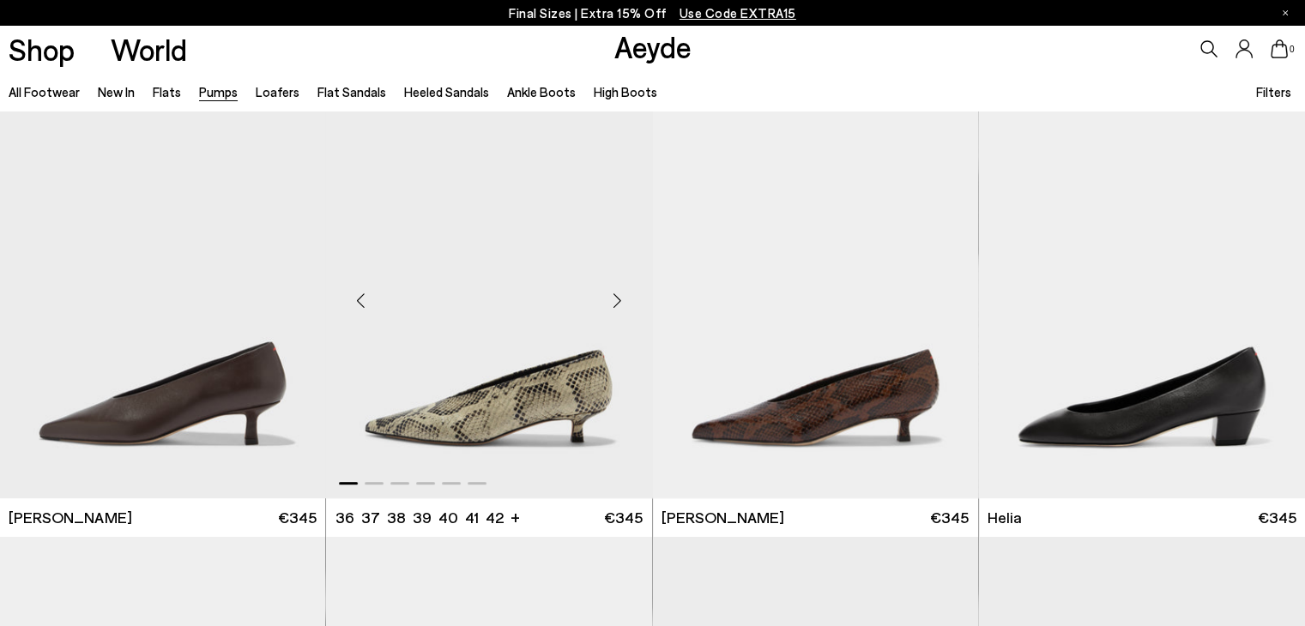
click at [618, 299] on div "Next slide" at bounding box center [617, 300] width 51 height 51
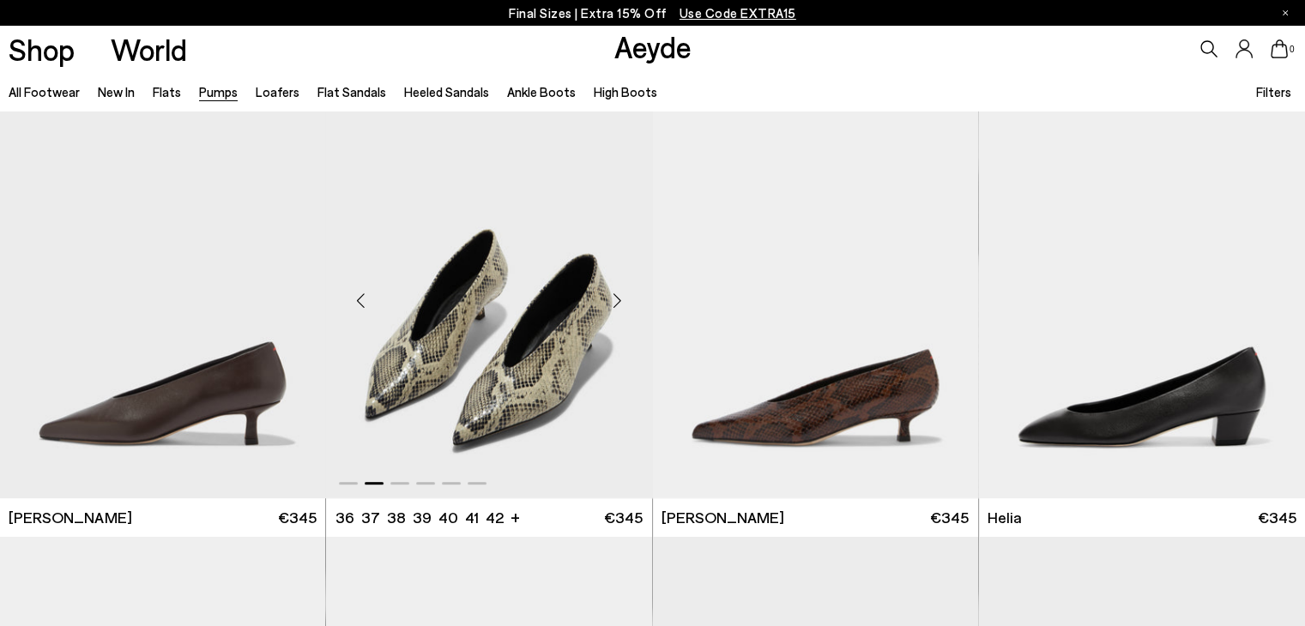
click at [618, 299] on div "Next slide" at bounding box center [617, 300] width 51 height 51
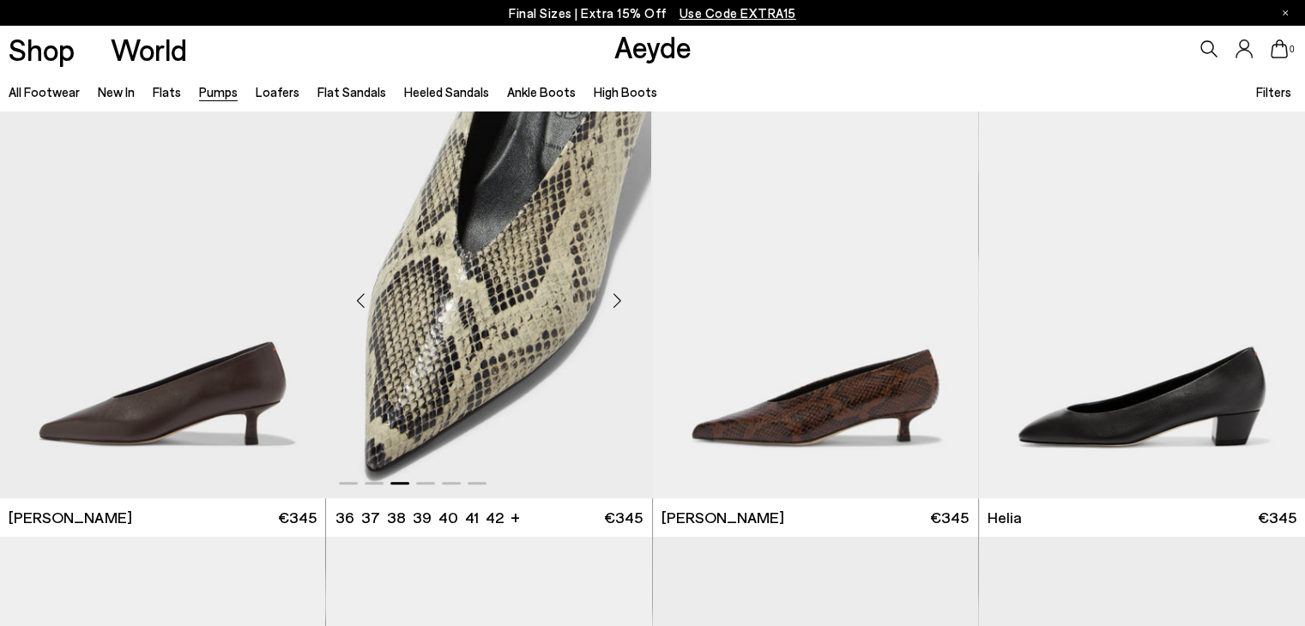
click at [618, 299] on div "Next slide" at bounding box center [617, 300] width 51 height 51
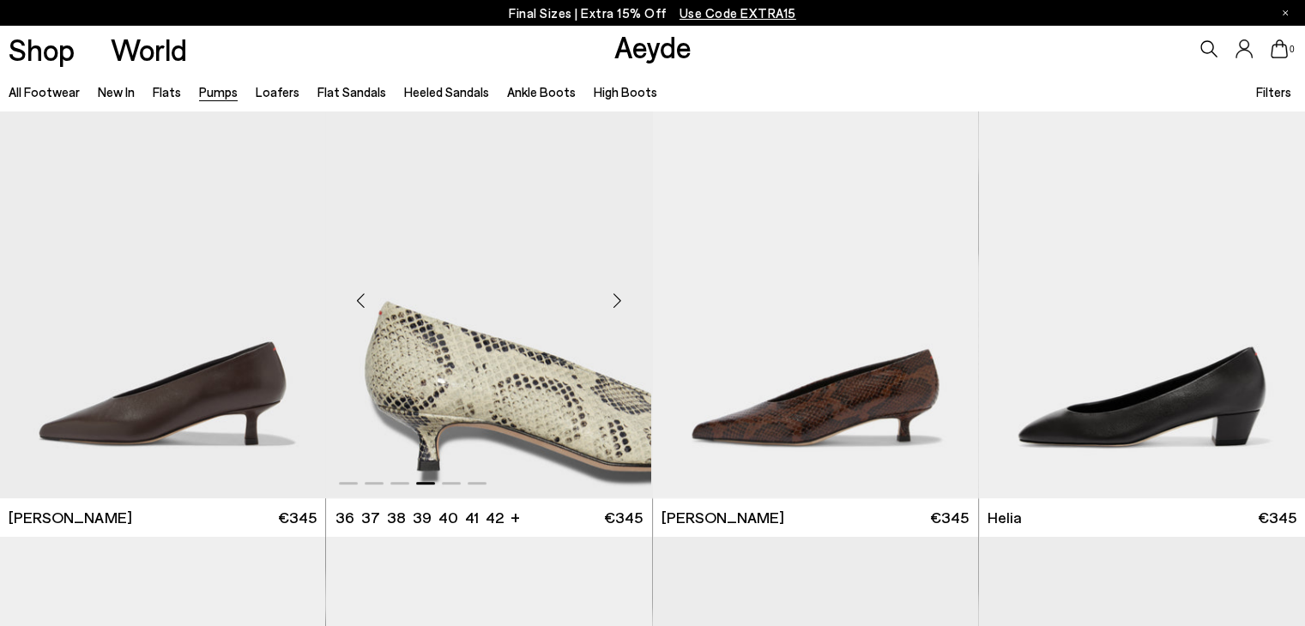
click at [618, 299] on div "Next slide" at bounding box center [617, 300] width 51 height 51
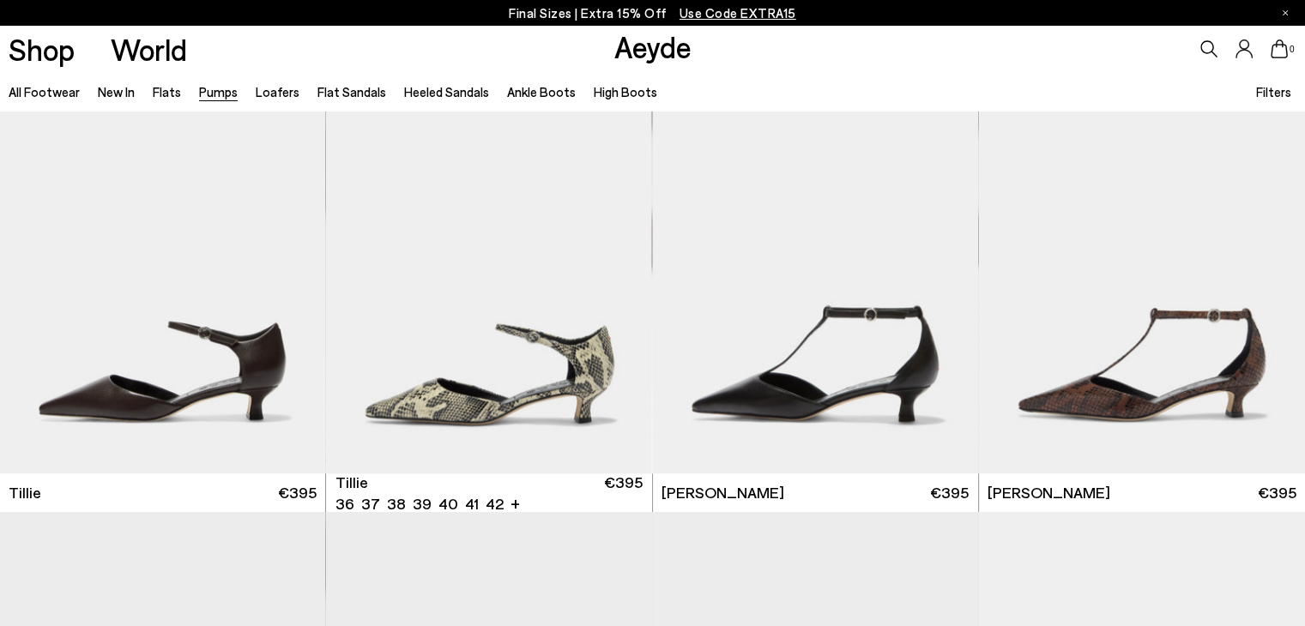
scroll to position [1390, 0]
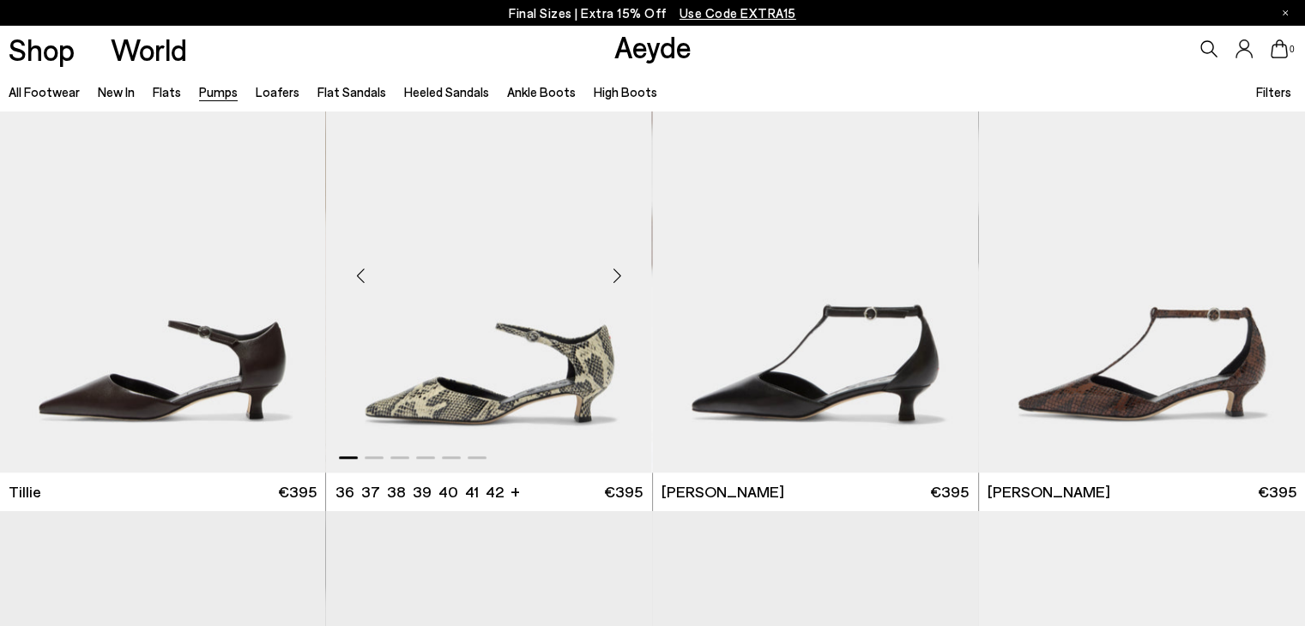
click at [619, 274] on div "Next slide" at bounding box center [617, 275] width 51 height 51
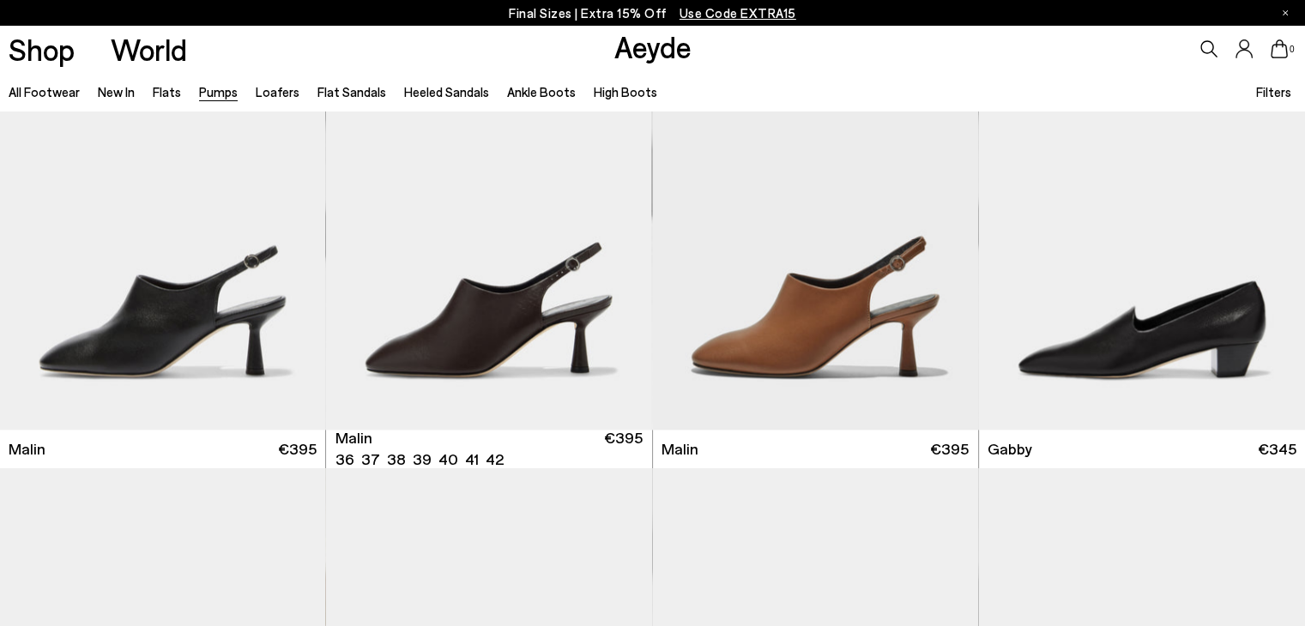
scroll to position [2329, 0]
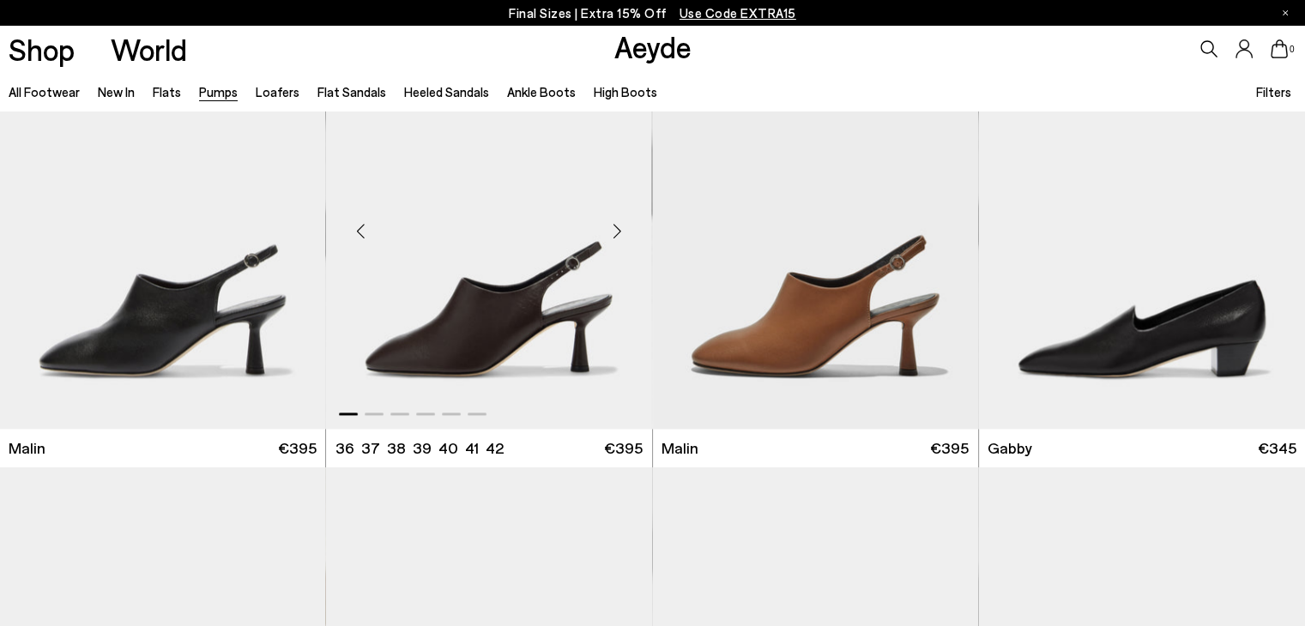
click at [615, 232] on div "Next slide" at bounding box center [617, 231] width 51 height 51
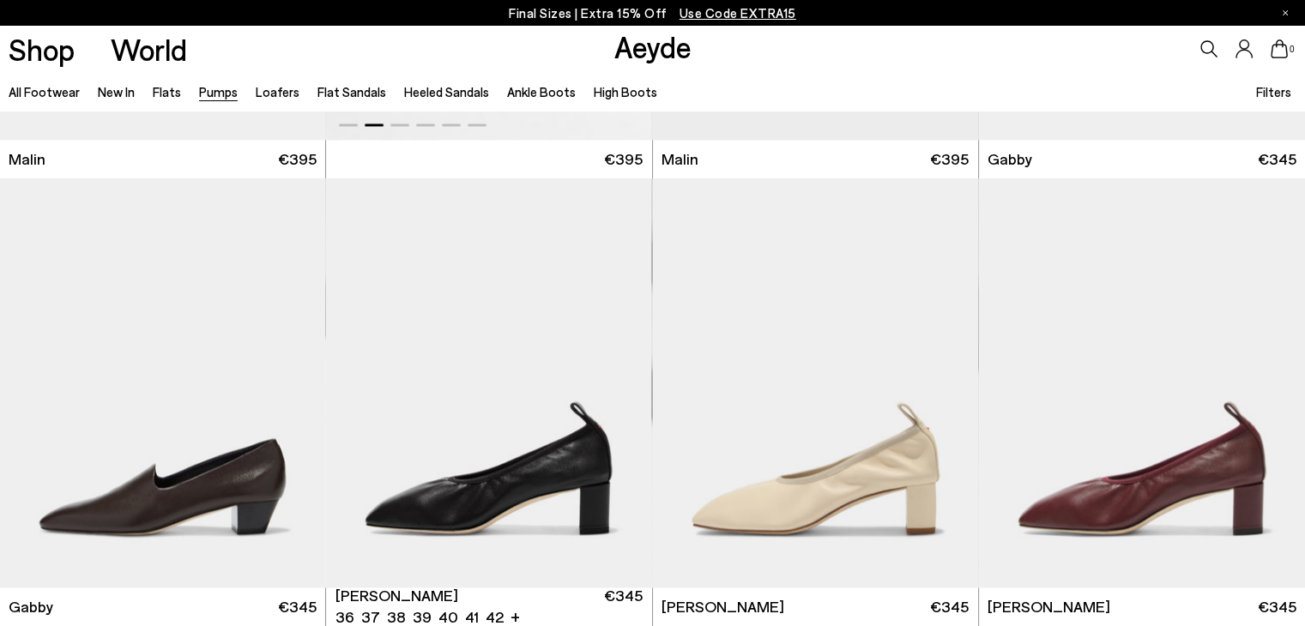
scroll to position [2798, 0]
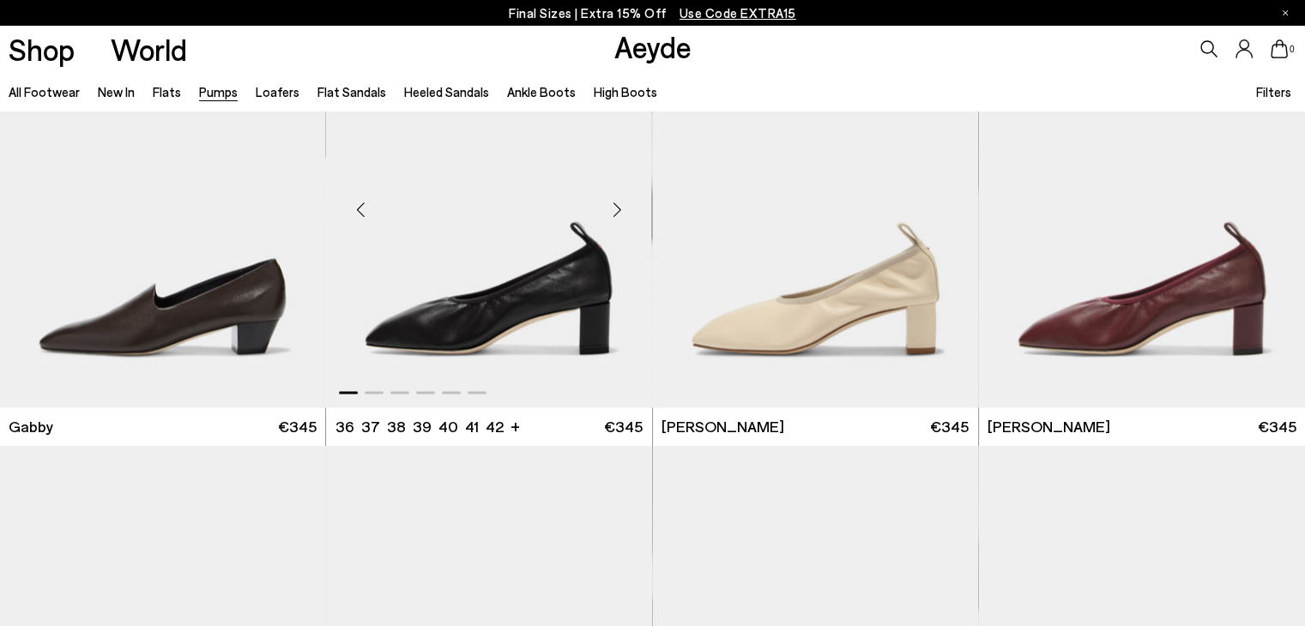
click at [617, 214] on div "Next slide" at bounding box center [617, 209] width 51 height 51
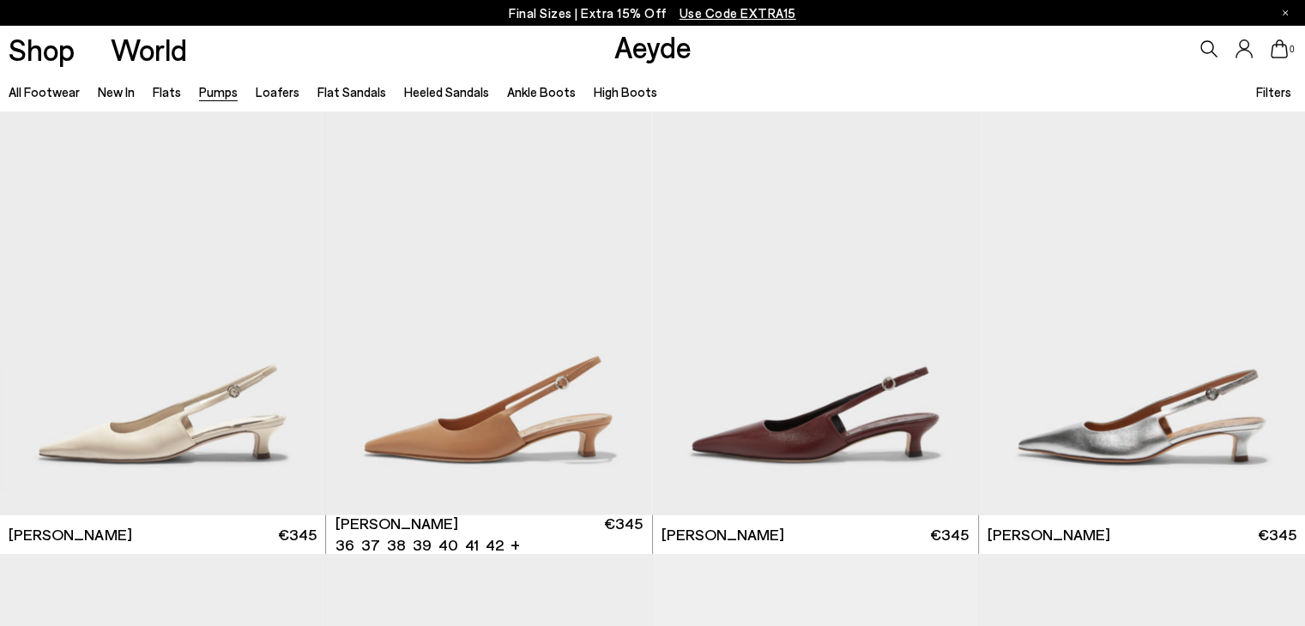
scroll to position [4481, 0]
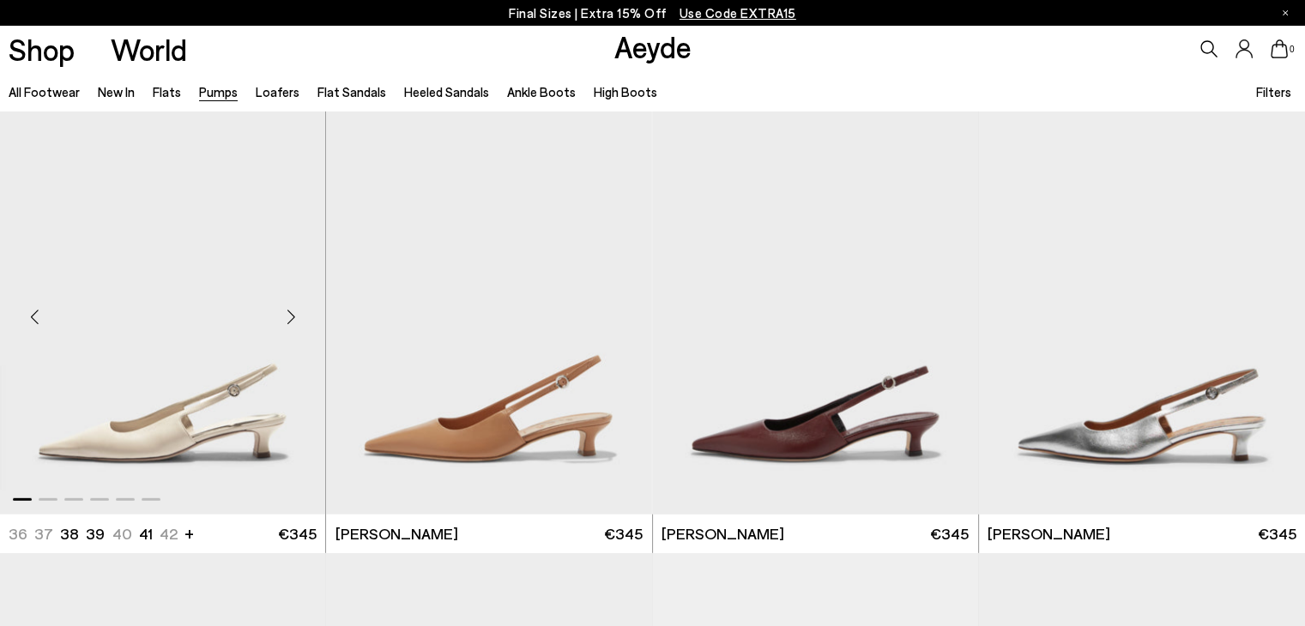
click at [299, 317] on div "Next slide" at bounding box center [290, 317] width 51 height 51
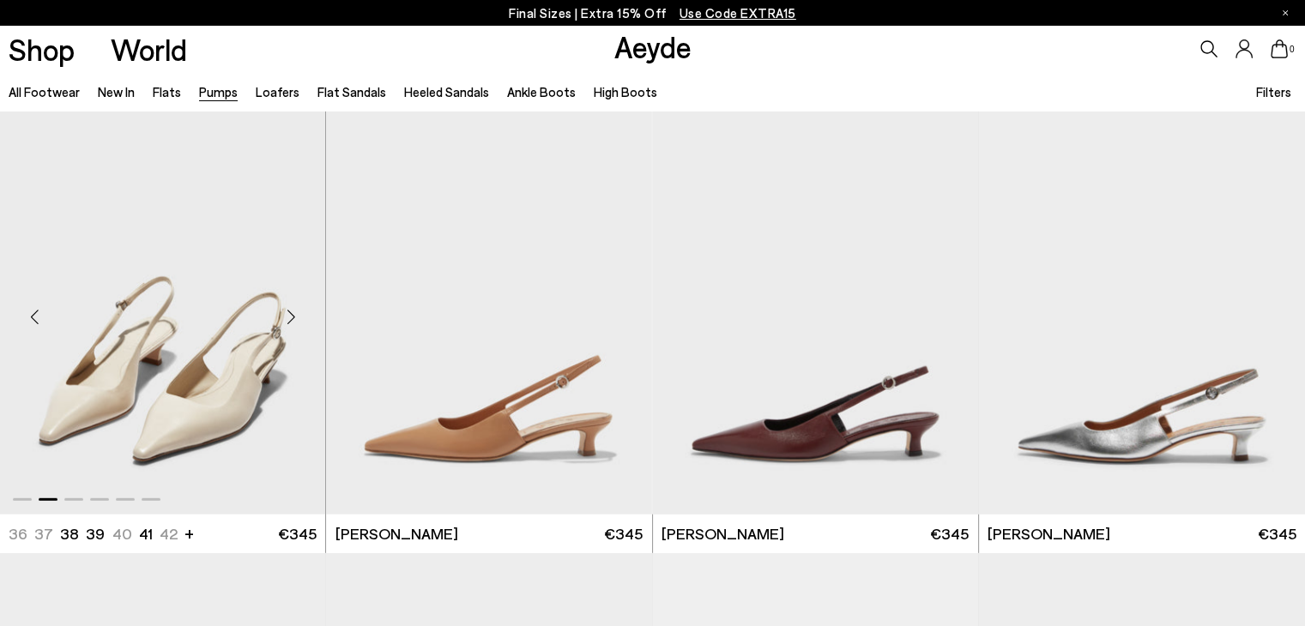
click at [299, 317] on div "Next slide" at bounding box center [290, 317] width 51 height 51
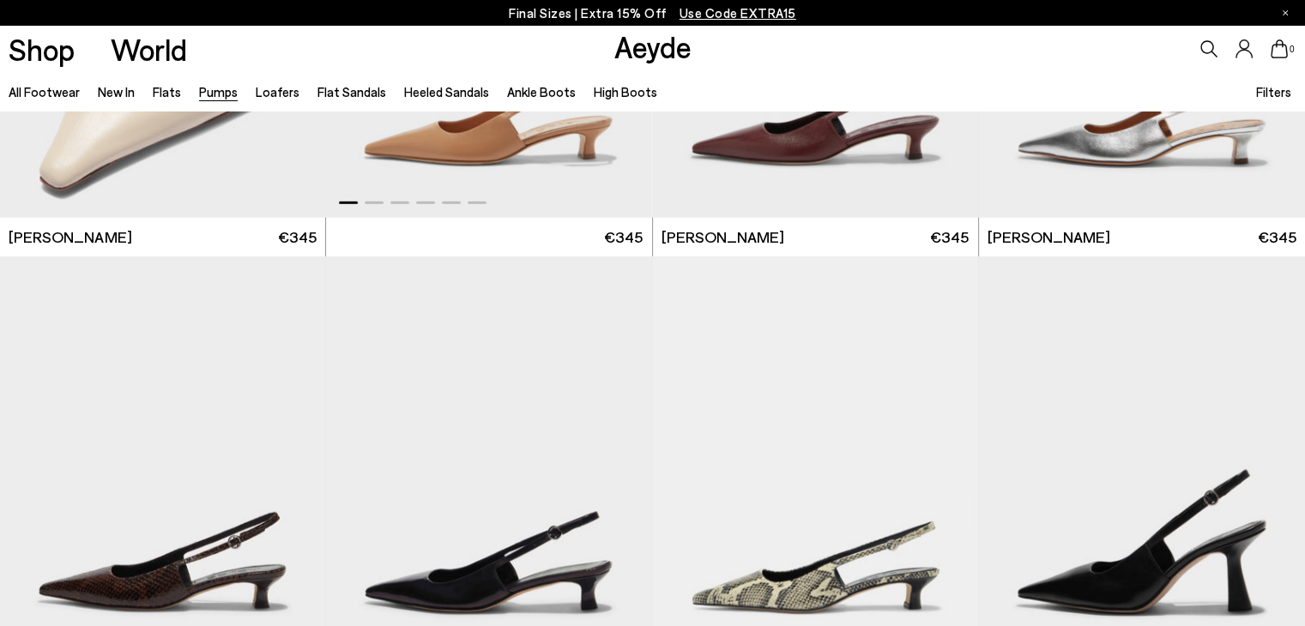
scroll to position [4999, 0]
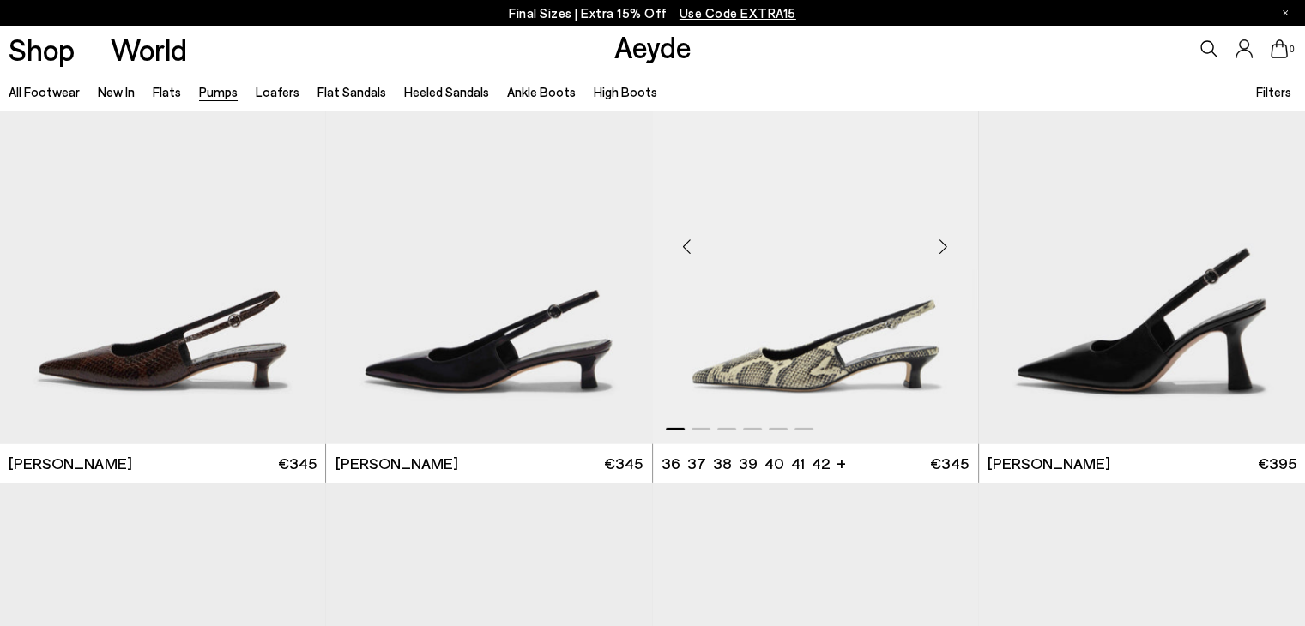
click at [942, 253] on div "Next slide" at bounding box center [943, 245] width 51 height 51
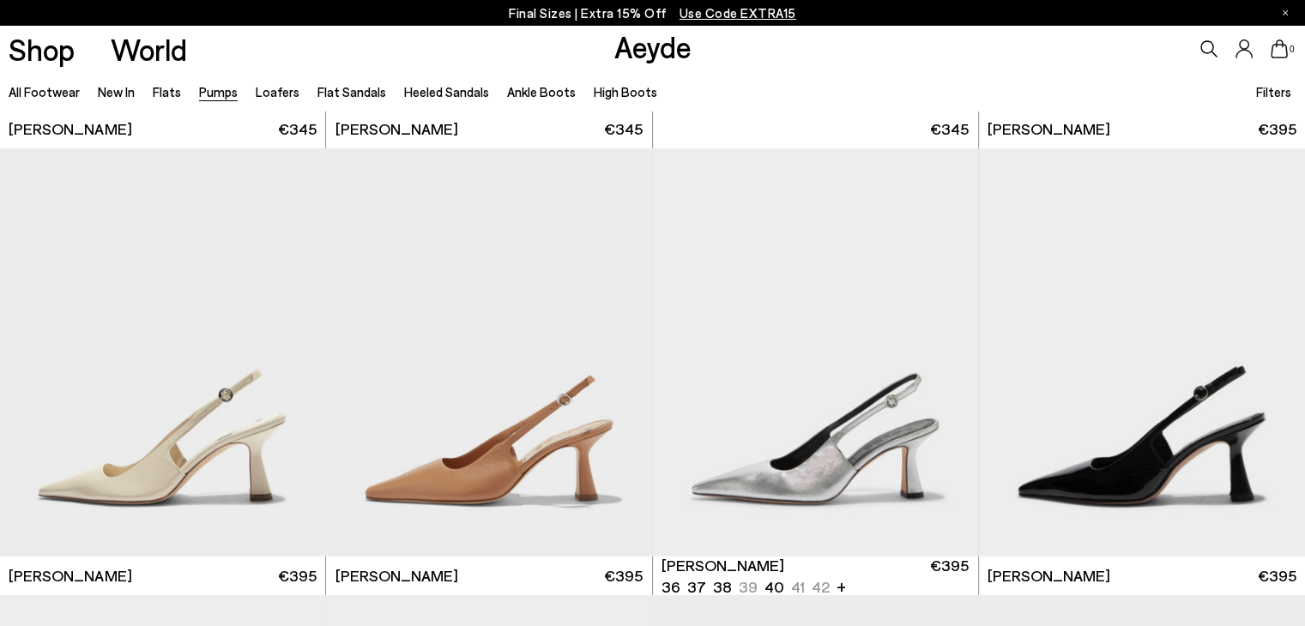
scroll to position [5335, 0]
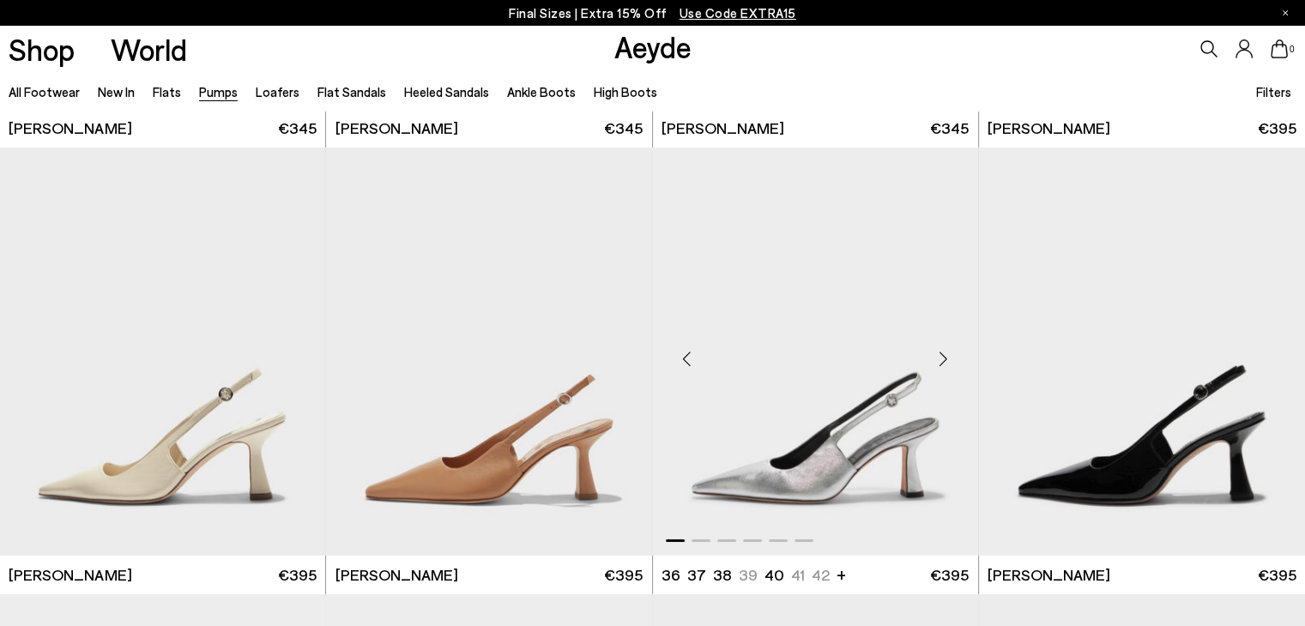
click at [940, 361] on div "Next slide" at bounding box center [943, 358] width 51 height 51
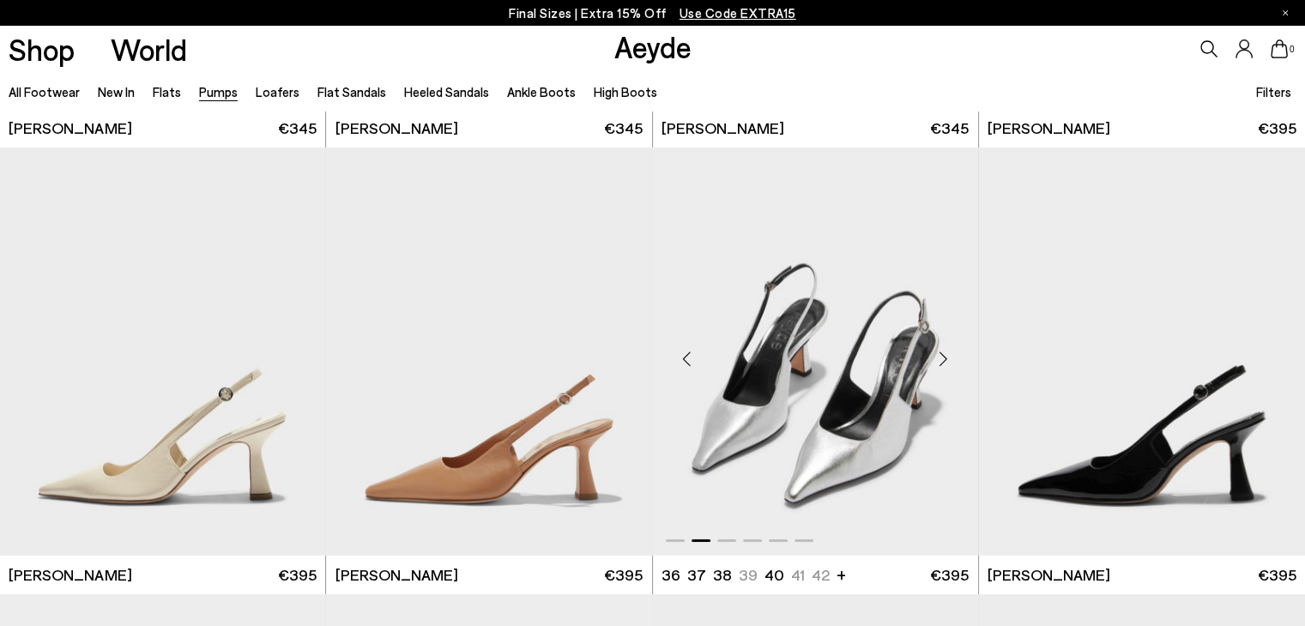
click at [940, 361] on div "Next slide" at bounding box center [943, 358] width 51 height 51
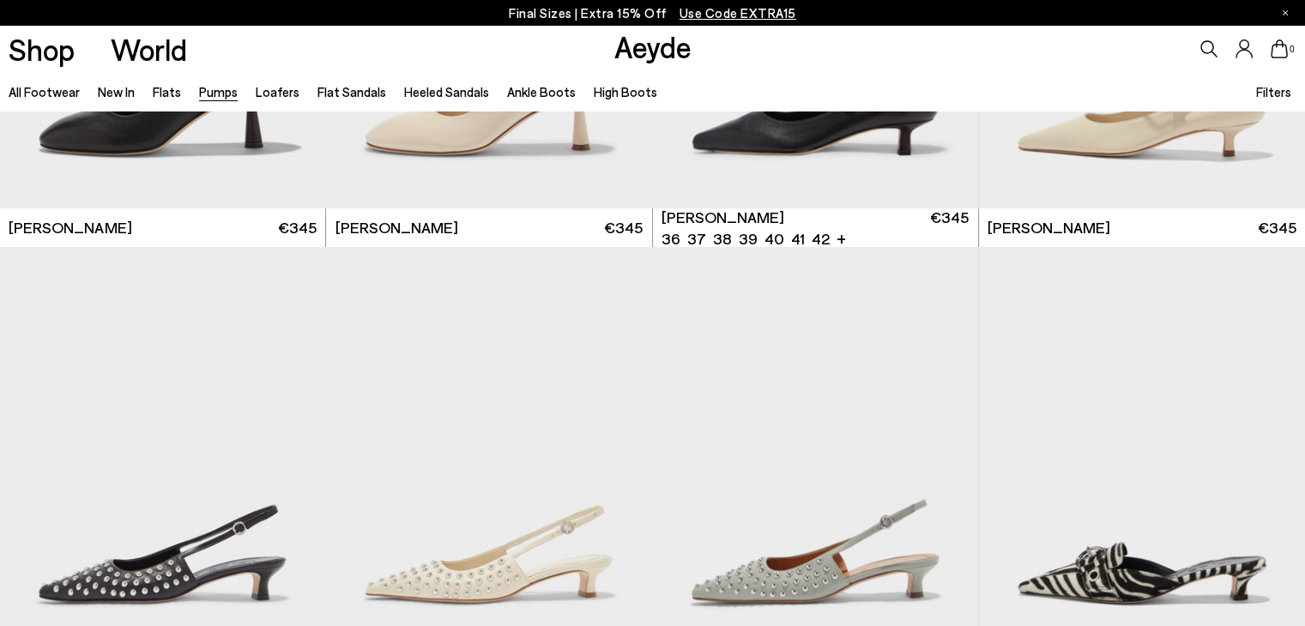
scroll to position [6361, 0]
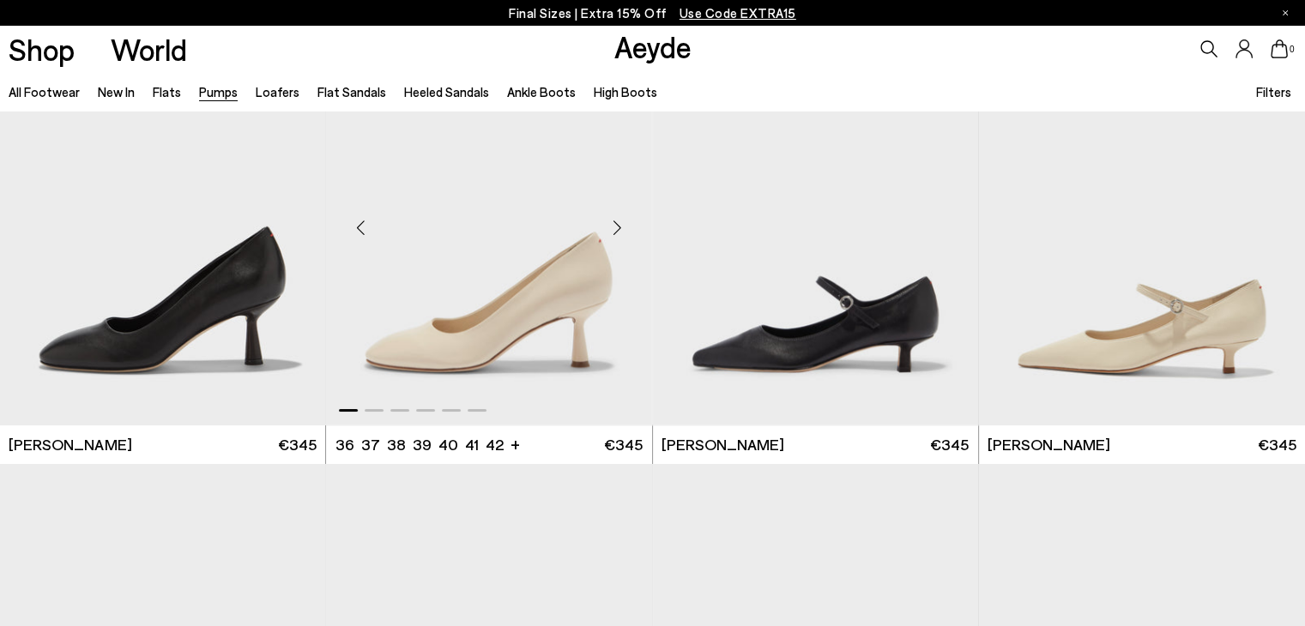
click at [622, 220] on div "Next slide" at bounding box center [617, 227] width 51 height 51
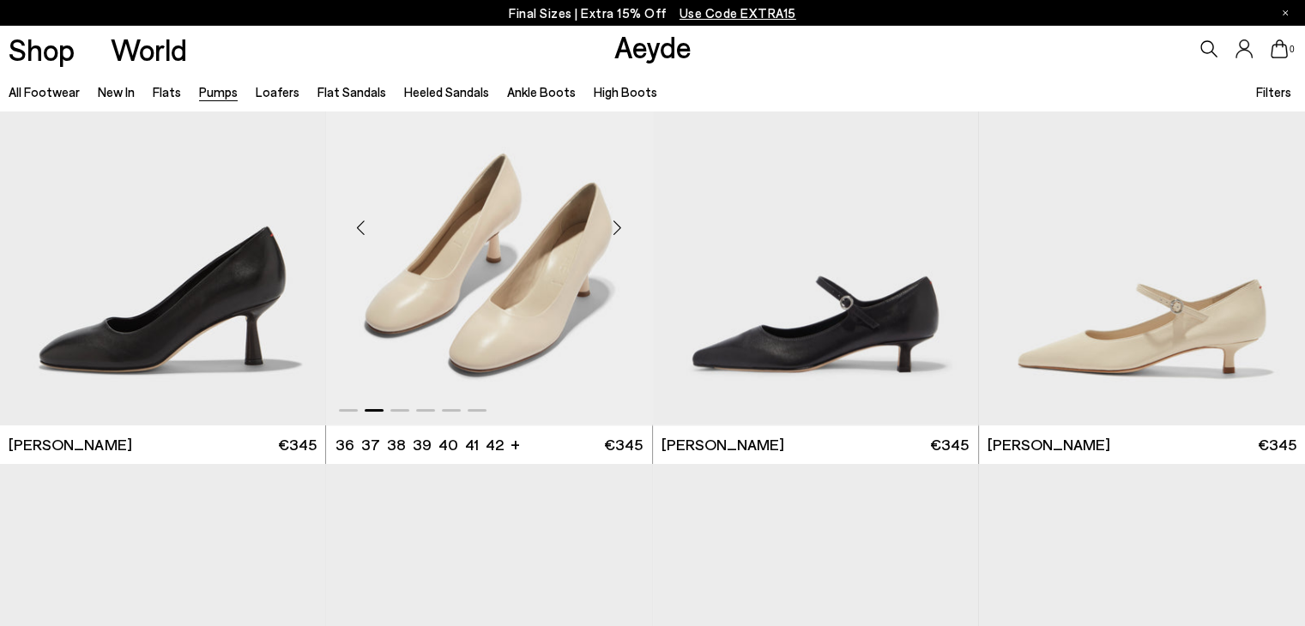
click at [622, 220] on div "Next slide" at bounding box center [617, 227] width 51 height 51
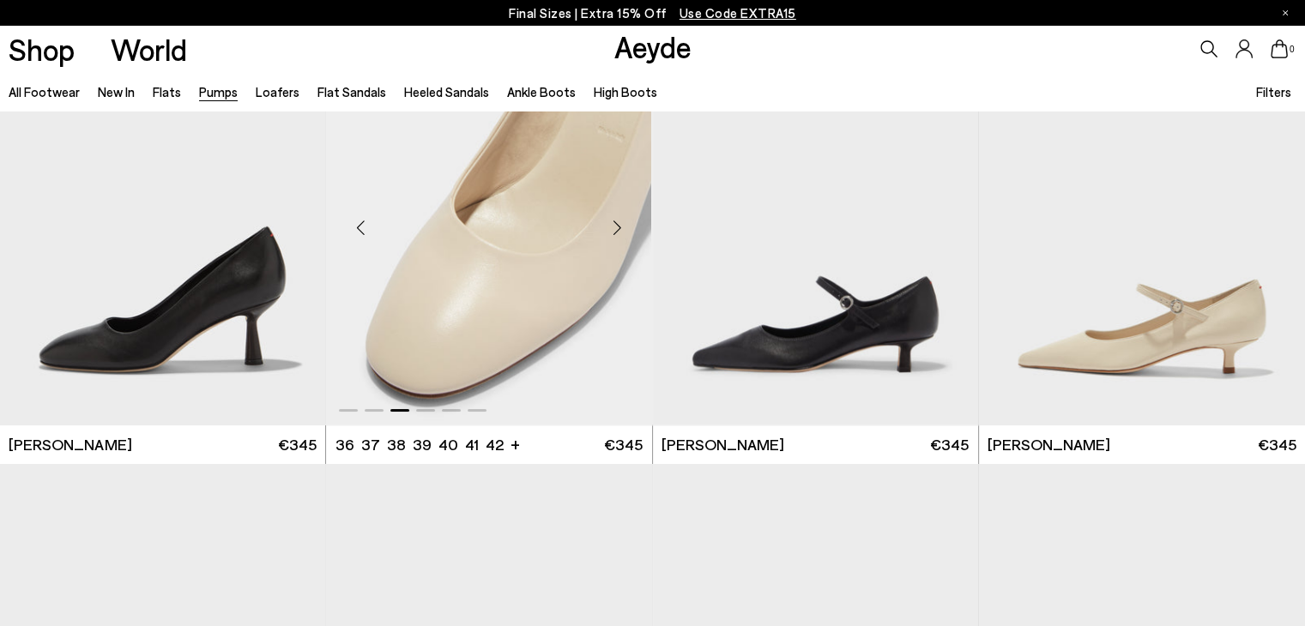
click at [622, 220] on div "Next slide" at bounding box center [617, 227] width 51 height 51
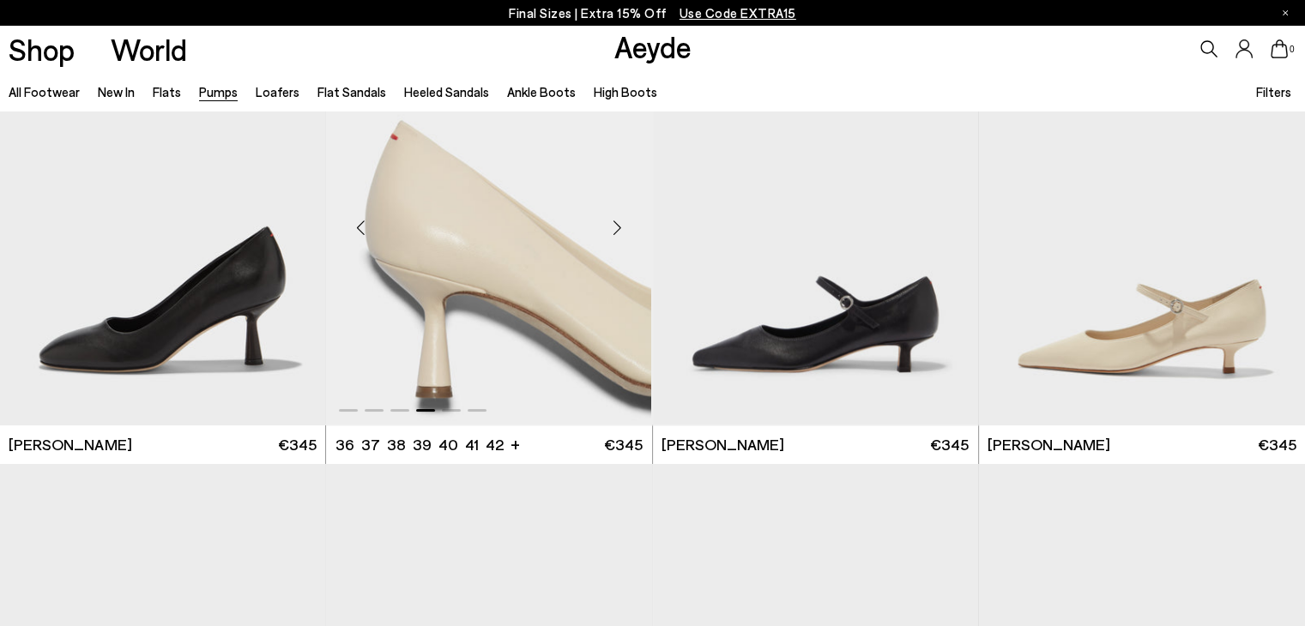
click at [622, 220] on div "Next slide" at bounding box center [617, 227] width 51 height 51
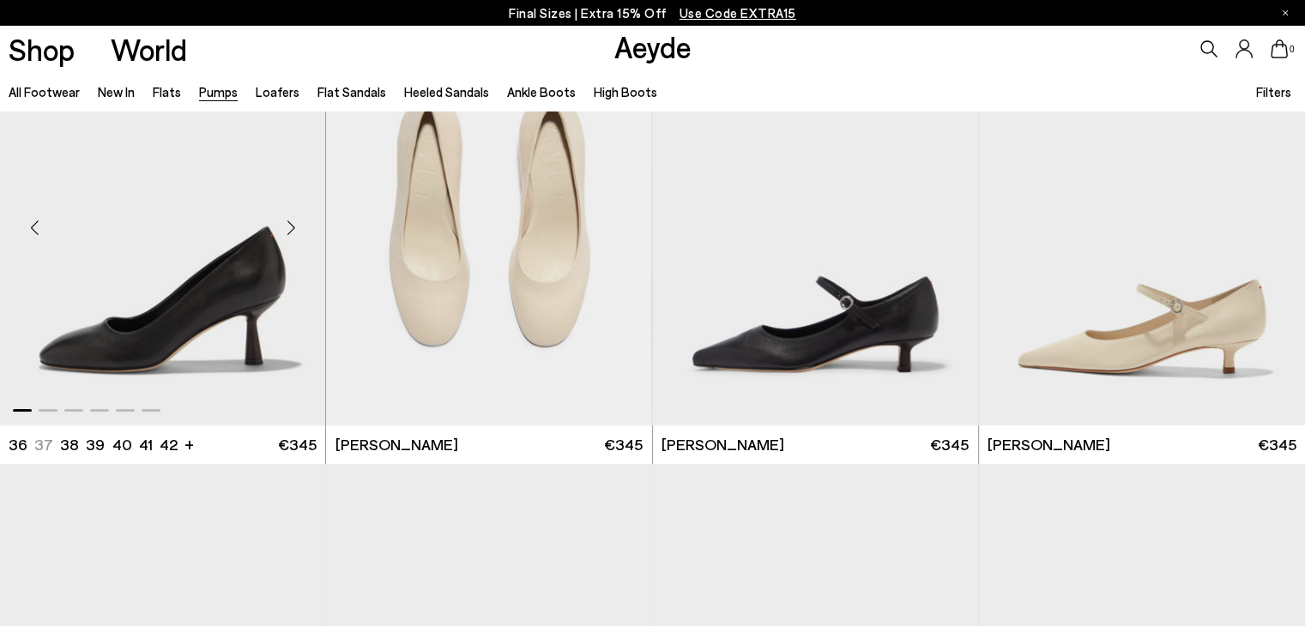
click at [292, 223] on div "Next slide" at bounding box center [290, 227] width 51 height 51
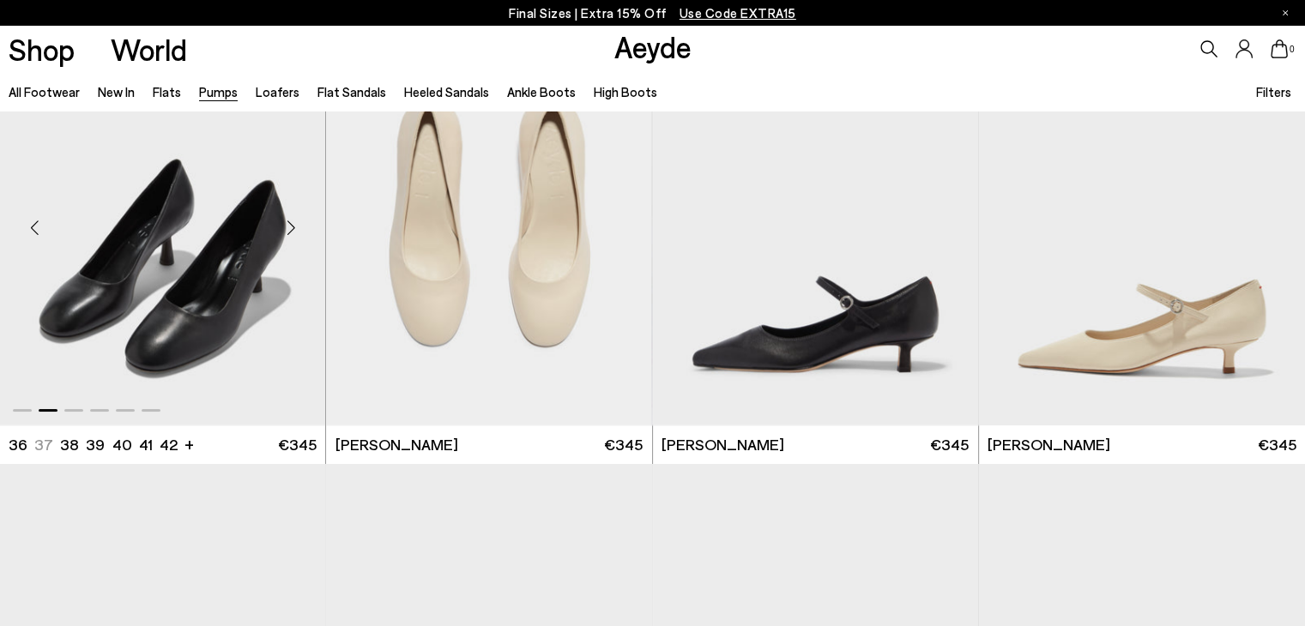
click at [292, 223] on div "Next slide" at bounding box center [290, 227] width 51 height 51
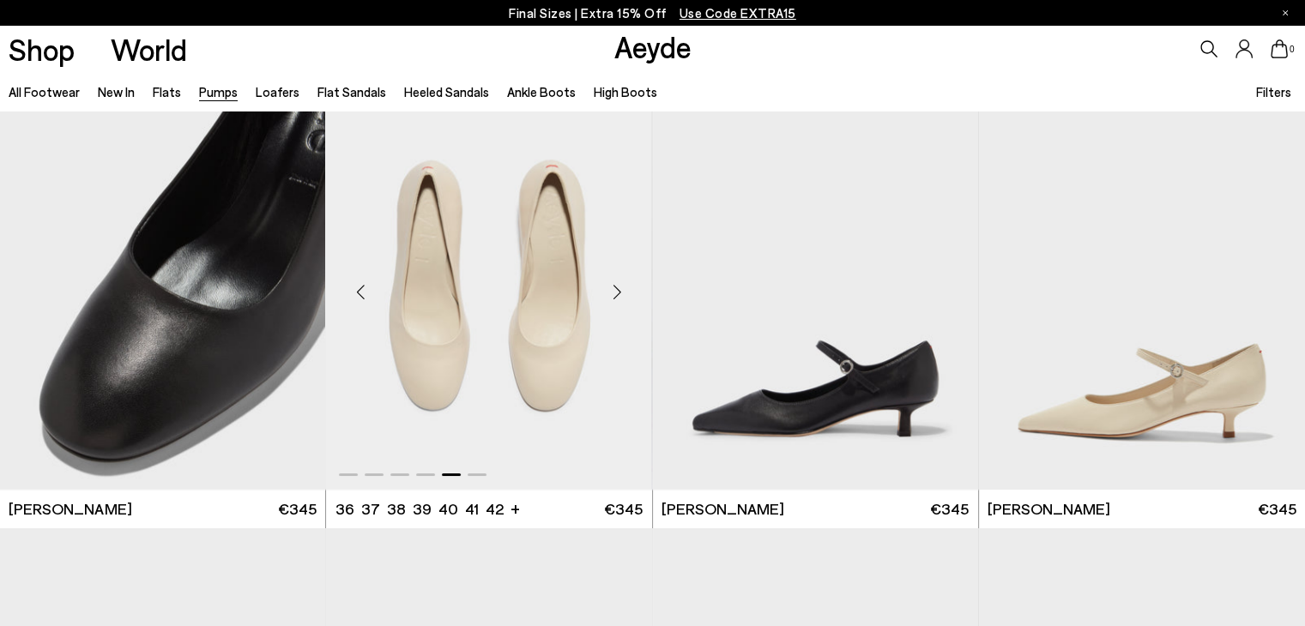
scroll to position [6296, 0]
click at [618, 291] on div "Next slide" at bounding box center [617, 293] width 51 height 51
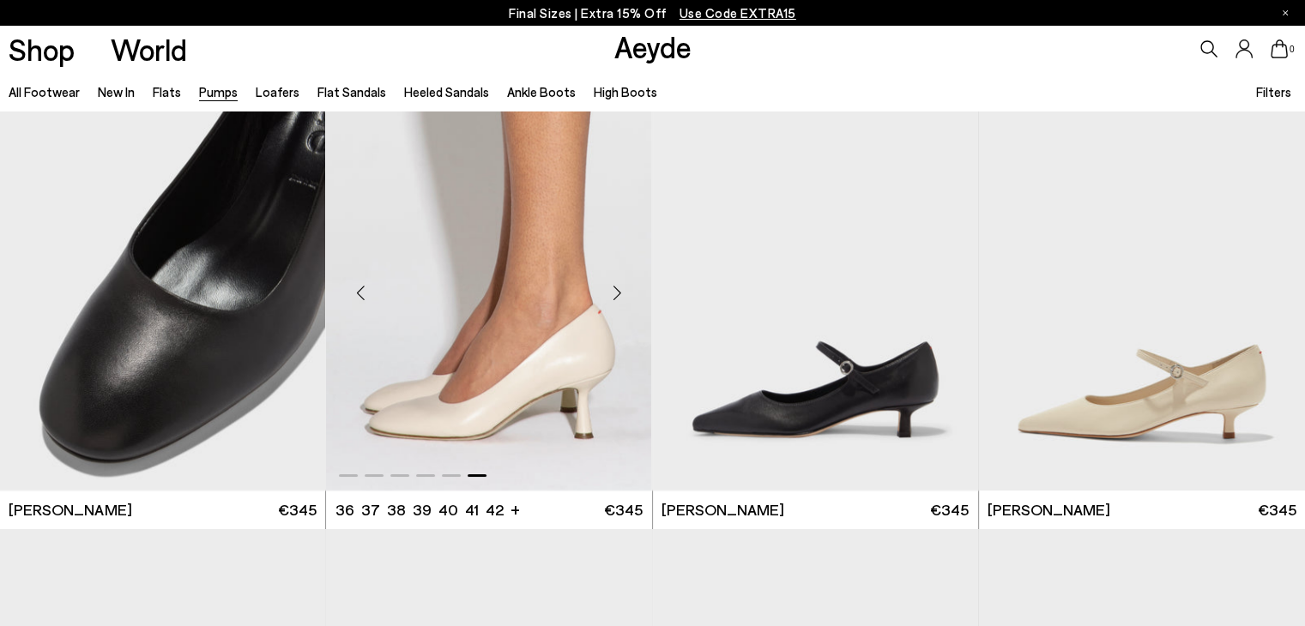
click at [618, 291] on div "Next slide" at bounding box center [617, 293] width 51 height 51
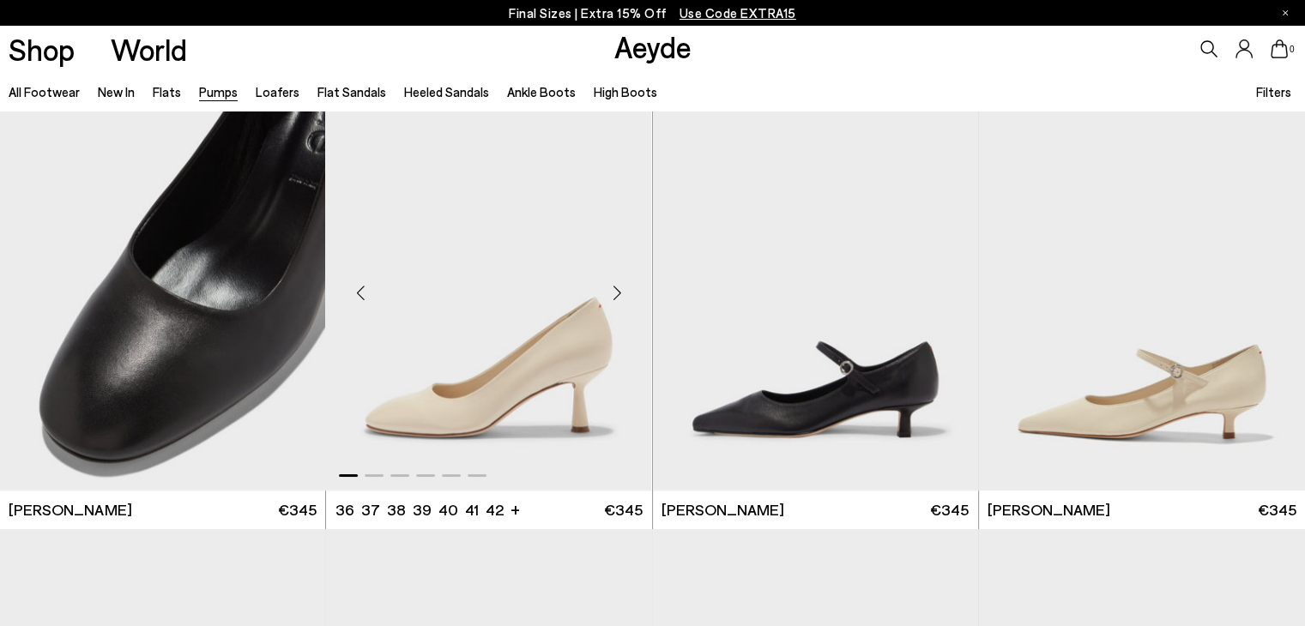
click at [618, 291] on div "Next slide" at bounding box center [617, 293] width 51 height 51
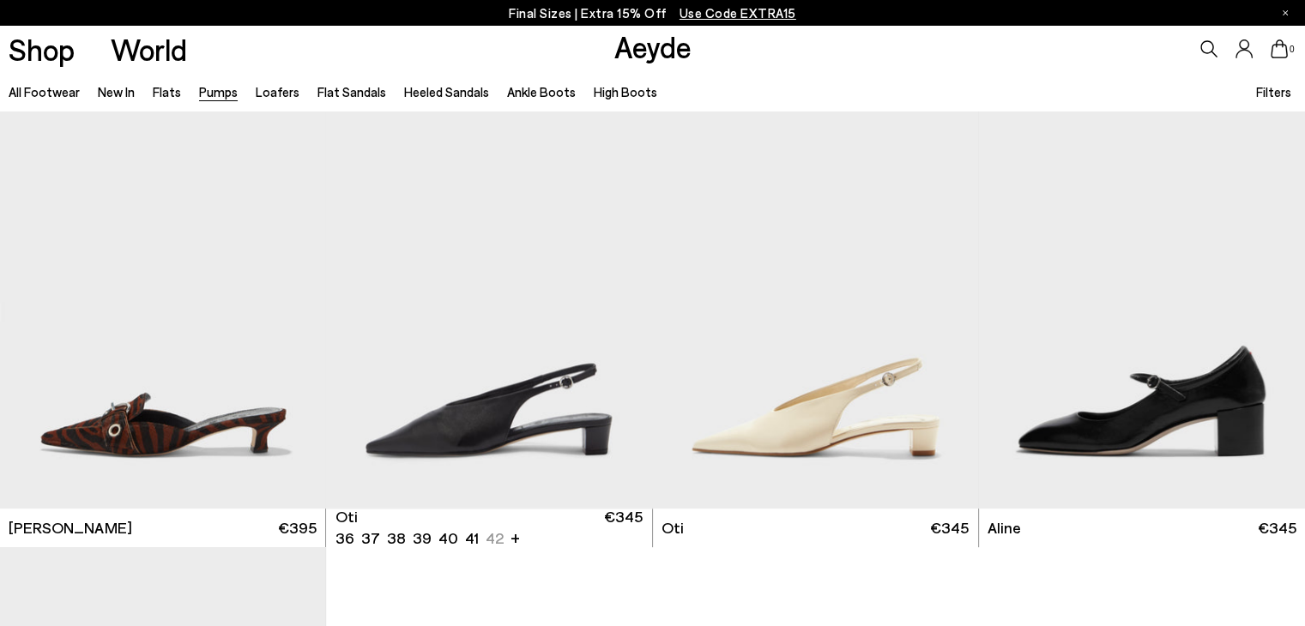
scroll to position [7174, 0]
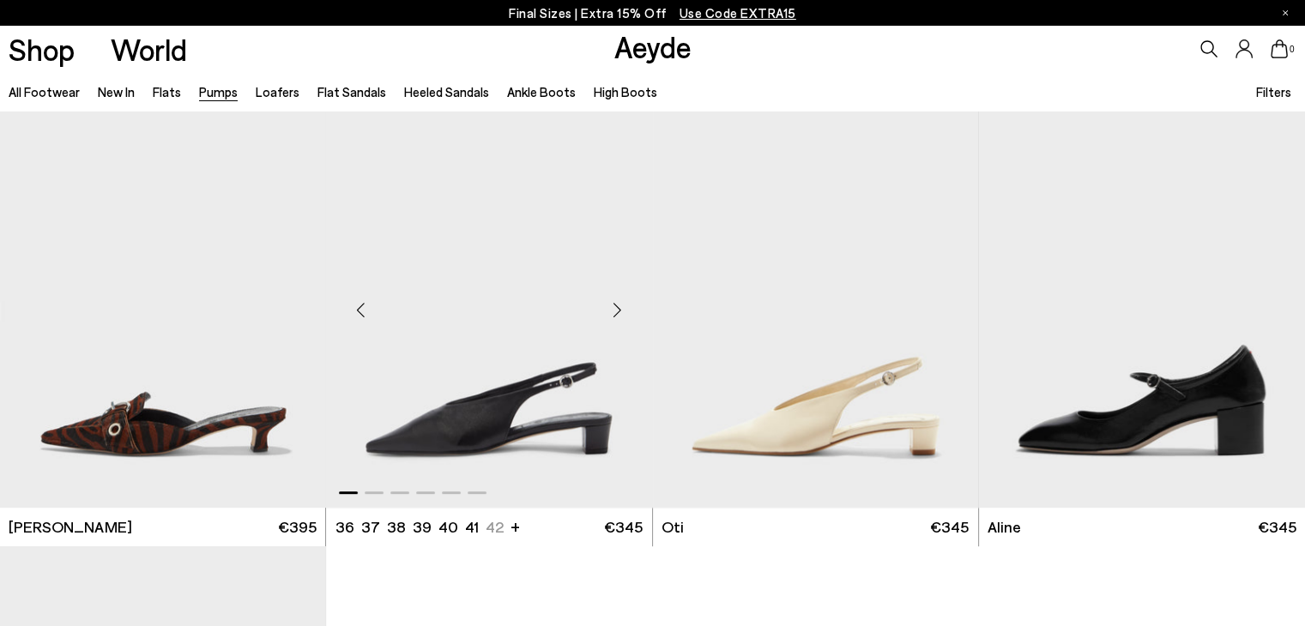
click at [613, 309] on div "Next slide" at bounding box center [617, 309] width 51 height 51
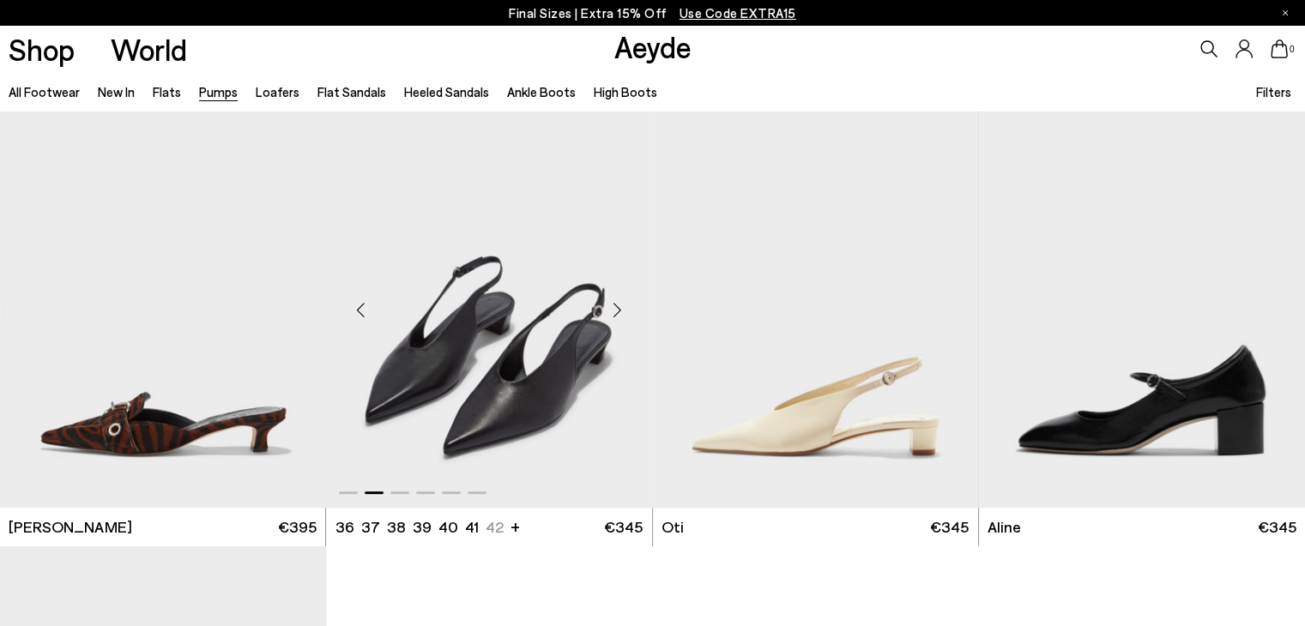
click at [613, 309] on div "Next slide" at bounding box center [617, 309] width 51 height 51
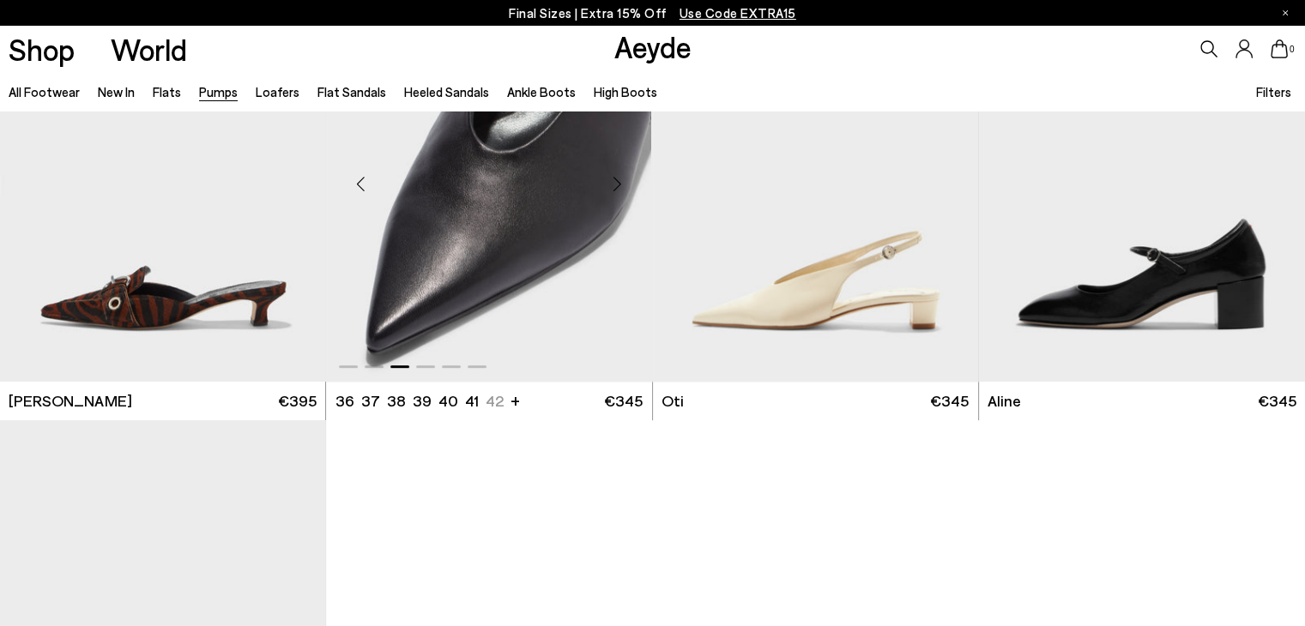
scroll to position [7301, 0]
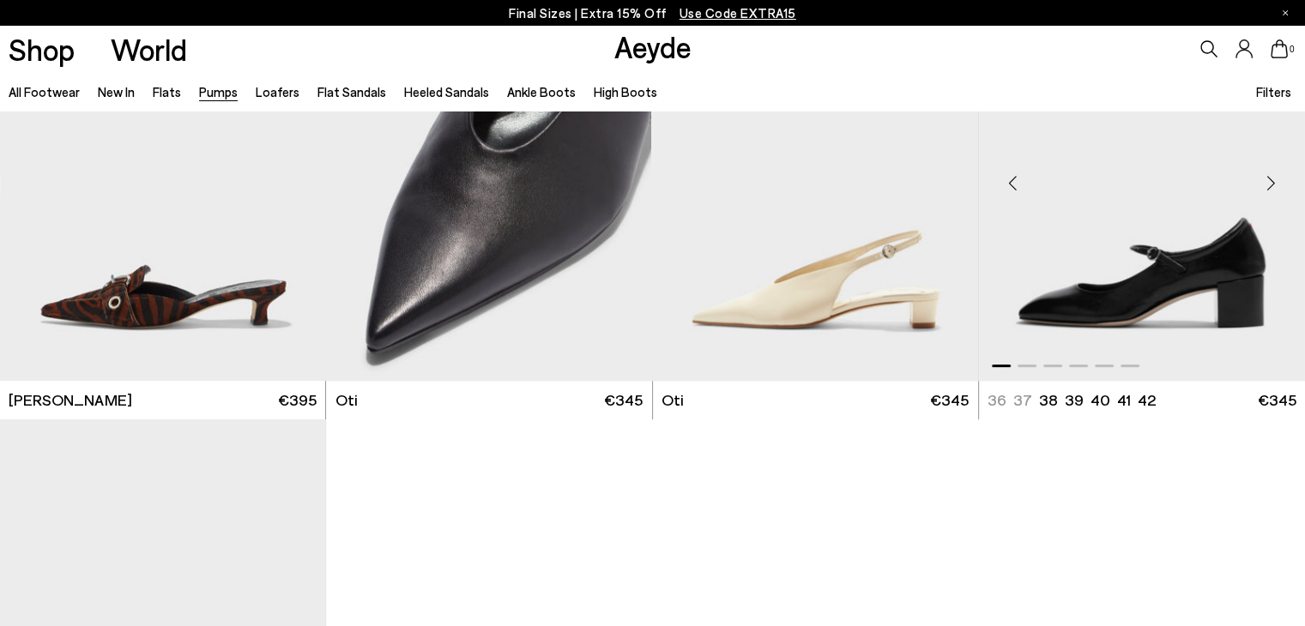
click at [1271, 178] on div "Next slide" at bounding box center [1270, 182] width 51 height 51
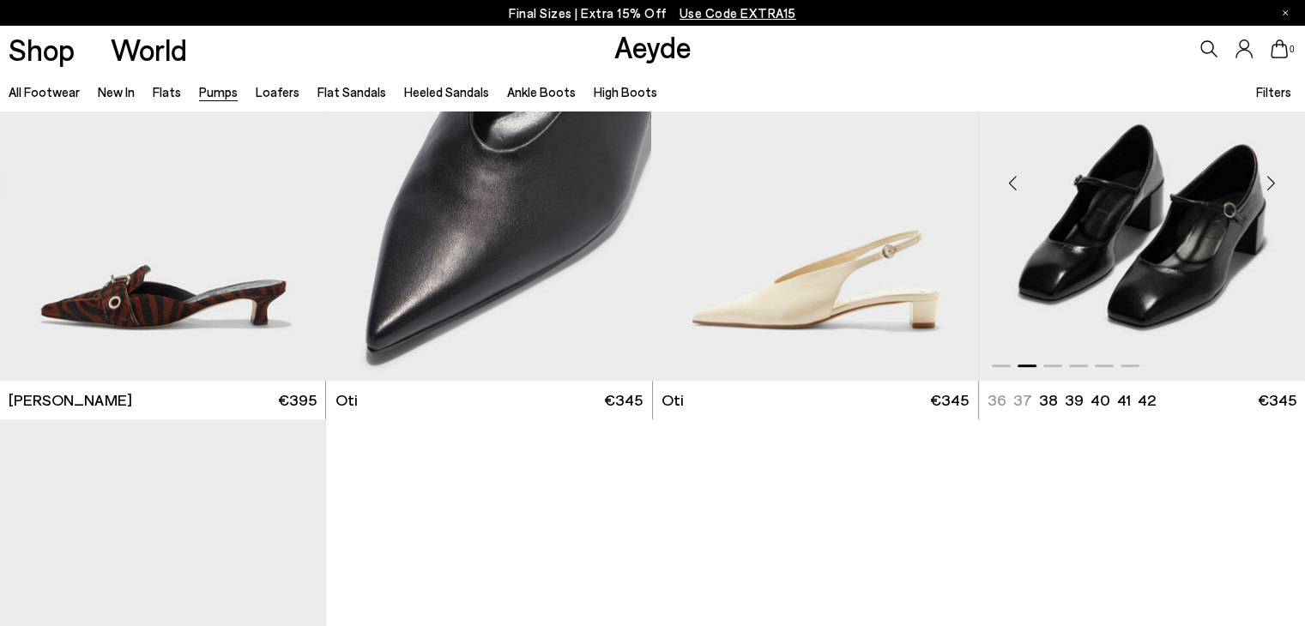
click at [1271, 178] on div "Next slide" at bounding box center [1270, 182] width 51 height 51
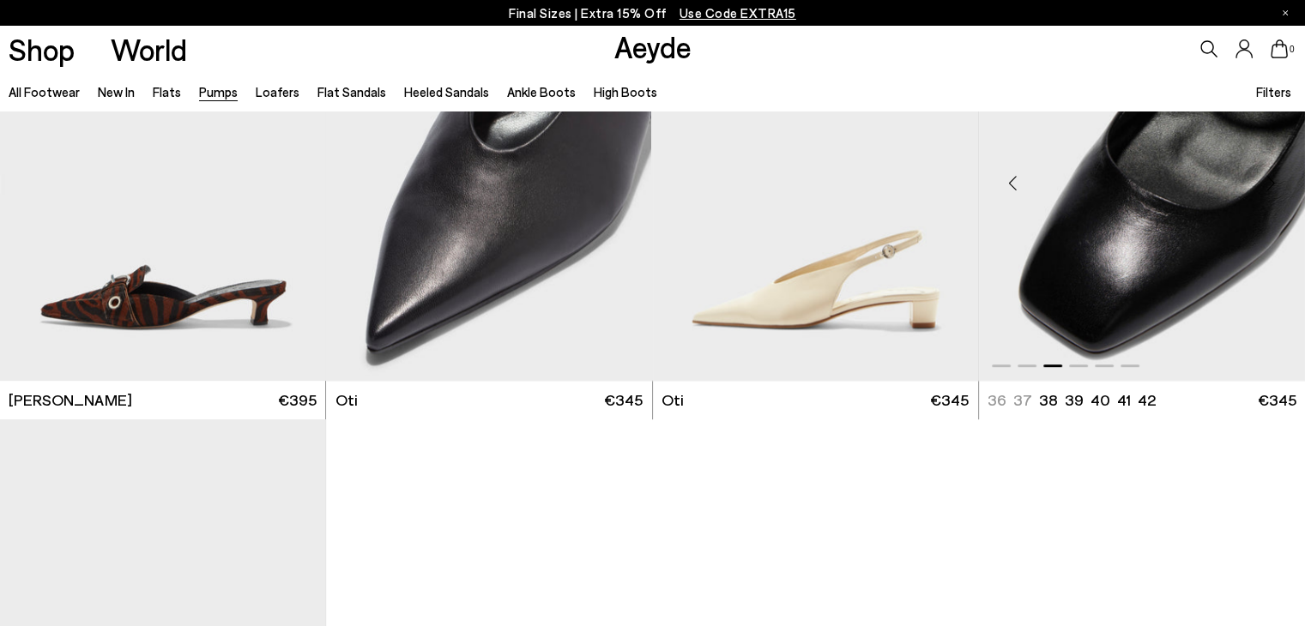
click at [1271, 178] on div "Next slide" at bounding box center [1270, 182] width 51 height 51
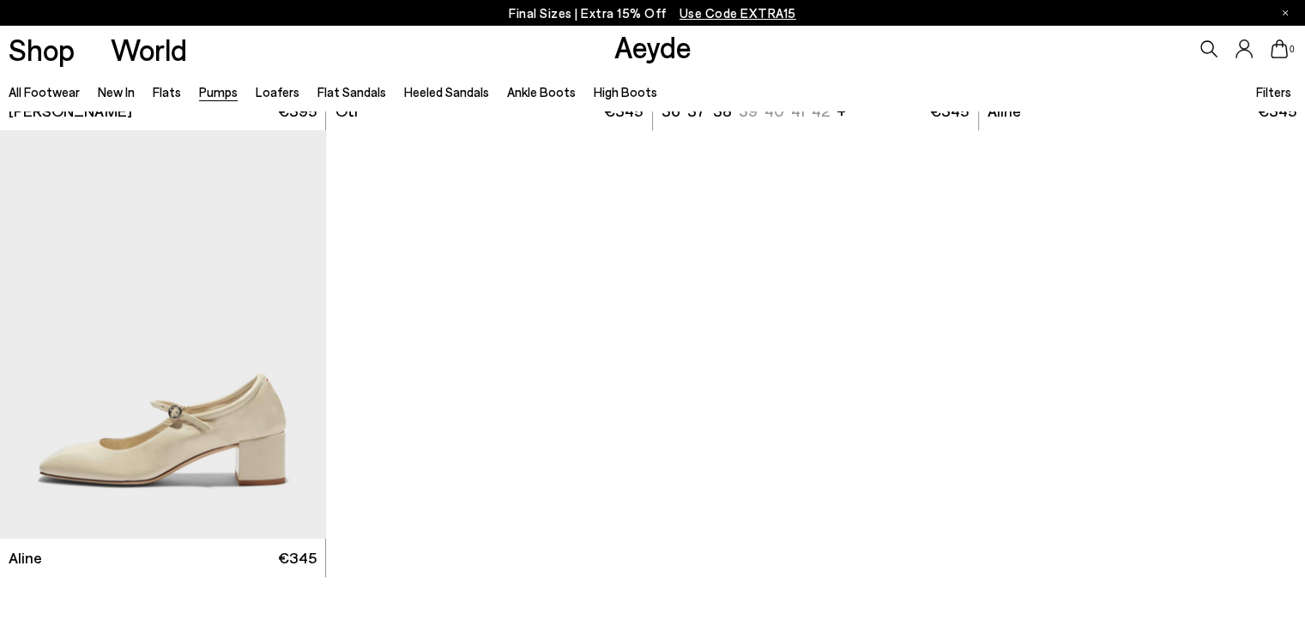
scroll to position [7593, 0]
